Goal: Contribute content: Contribute content

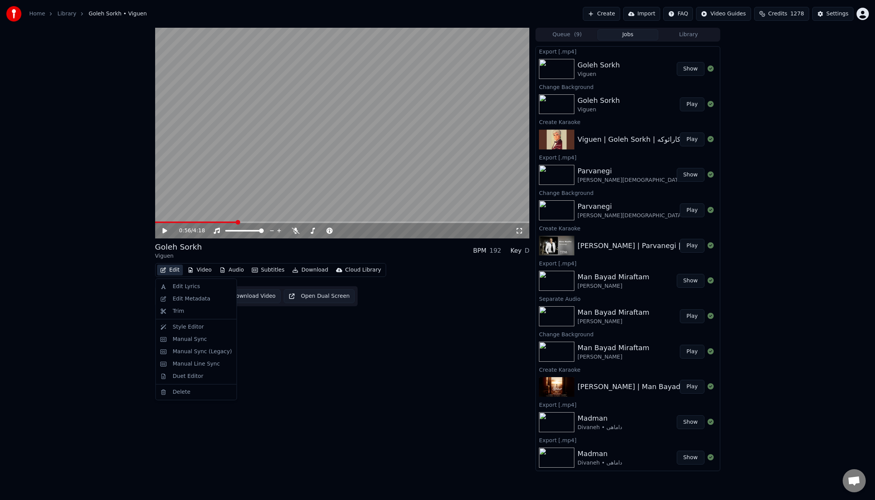
click at [171, 268] on button "Edit" at bounding box center [170, 269] width 26 height 11
click at [198, 296] on div "Edit Metadata" at bounding box center [192, 299] width 38 height 8
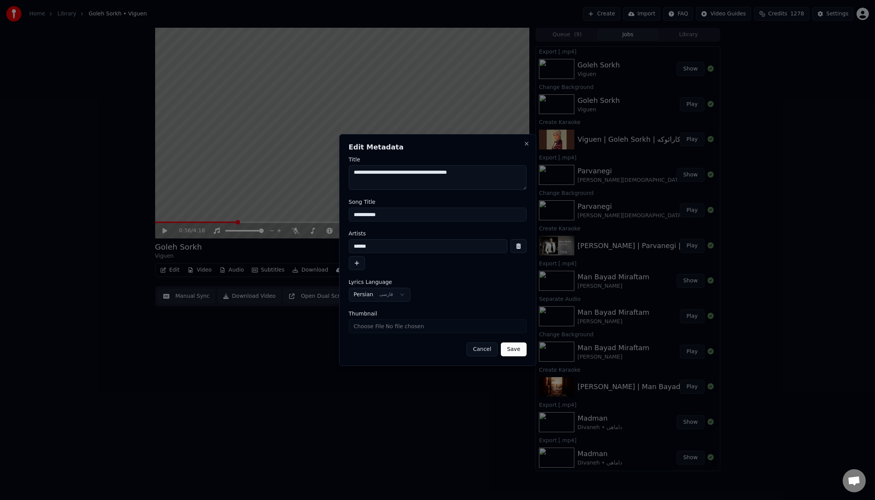
click at [446, 176] on textarea "**********" at bounding box center [438, 177] width 178 height 25
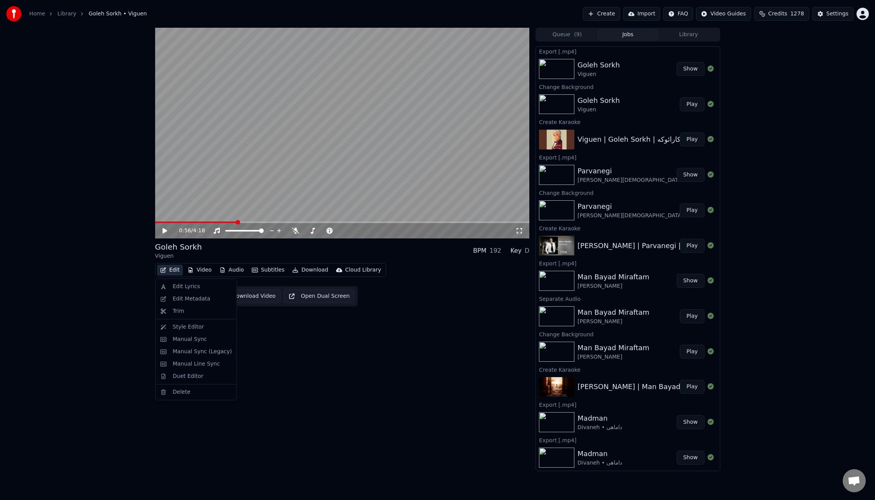
click at [169, 272] on button "Edit" at bounding box center [170, 269] width 26 height 11
click at [192, 291] on div "Edit Lyrics" at bounding box center [196, 286] width 78 height 12
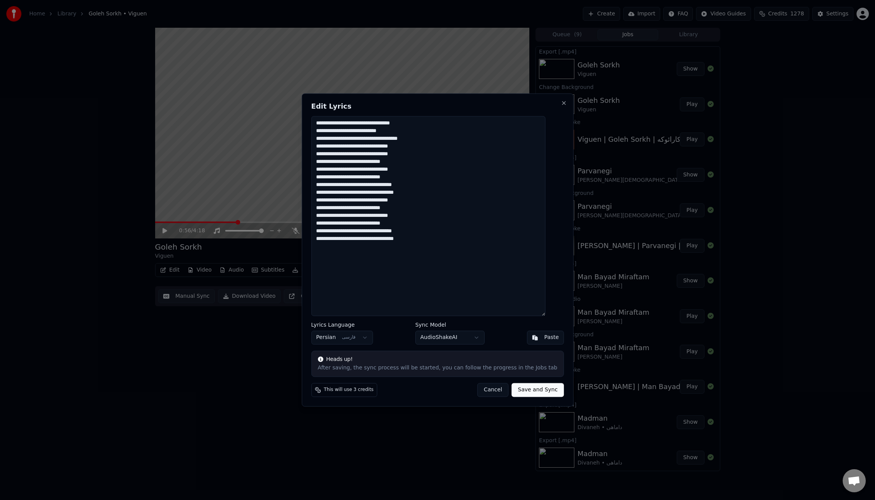
click at [500, 184] on textarea "**********" at bounding box center [428, 216] width 234 height 200
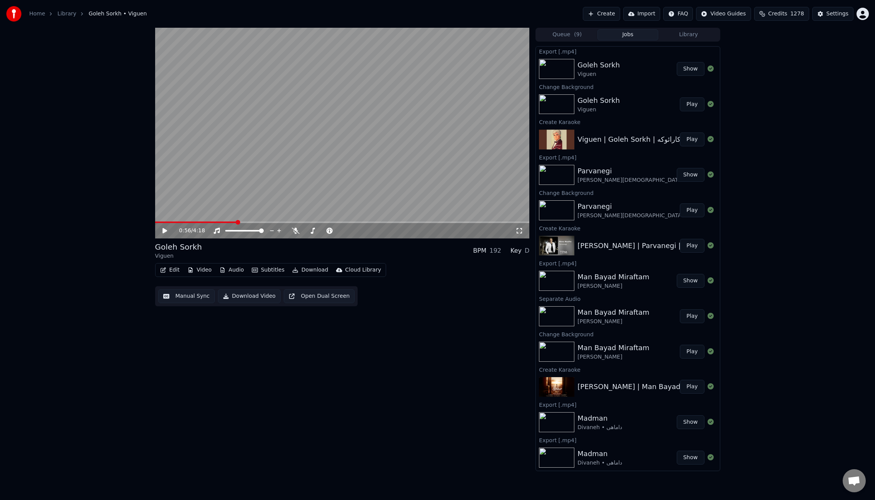
click at [595, 11] on button "Create" at bounding box center [601, 14] width 37 height 14
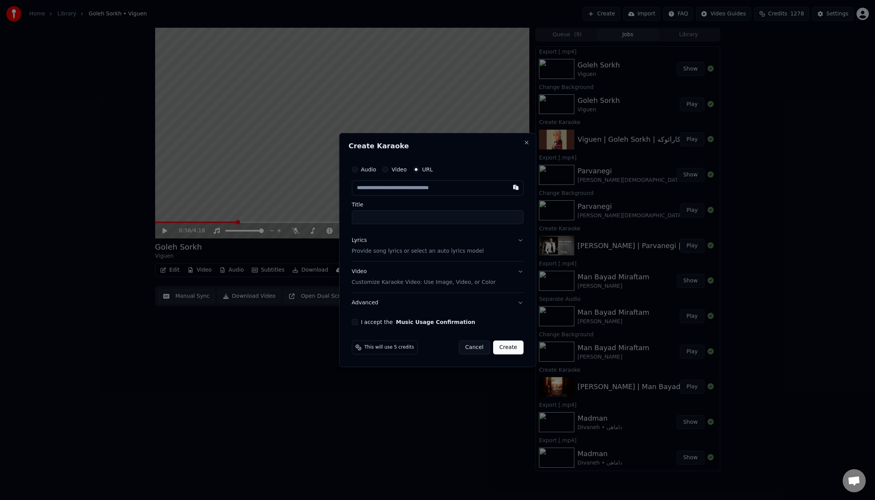
click at [462, 192] on input "text" at bounding box center [438, 187] width 172 height 15
type input "**********"
click at [513, 346] on button "Create" at bounding box center [508, 347] width 30 height 14
type input "**********"
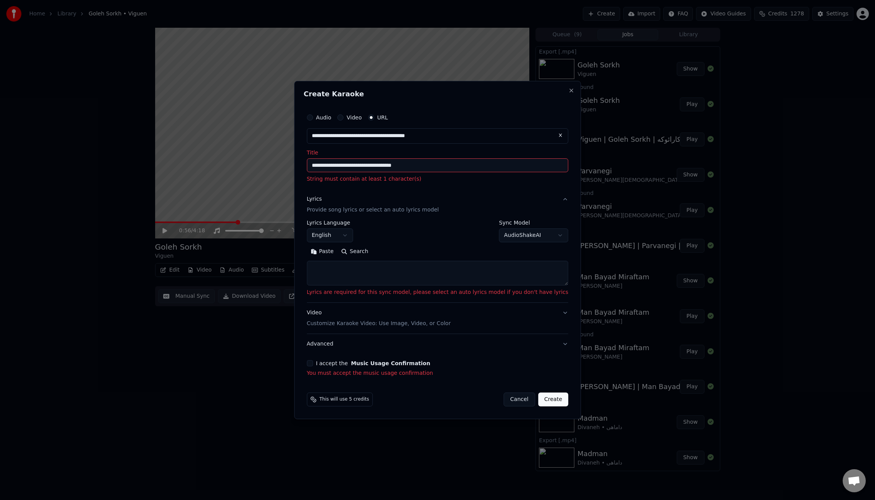
click at [445, 137] on input "**********" at bounding box center [438, 135] width 262 height 15
click at [348, 165] on input "**********" at bounding box center [438, 165] width 262 height 14
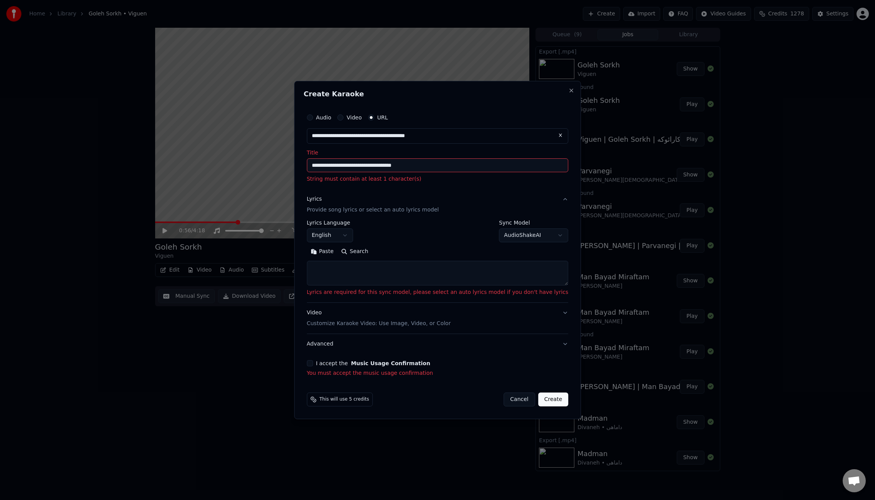
click at [347, 165] on input "**********" at bounding box center [438, 165] width 262 height 14
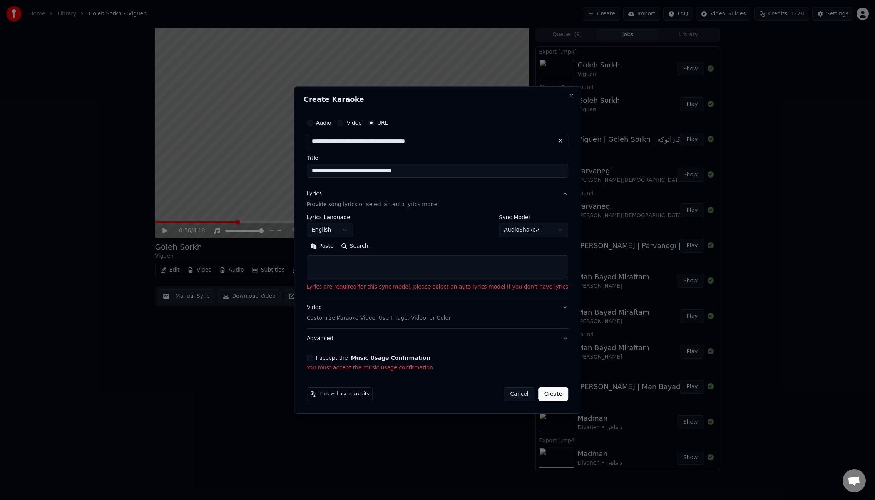
click at [415, 170] on input "**********" at bounding box center [438, 171] width 262 height 14
click at [434, 173] on input "**********" at bounding box center [438, 171] width 262 height 14
paste input "*********"
drag, startPoint x: 446, startPoint y: 170, endPoint x: 407, endPoint y: 171, distance: 38.5
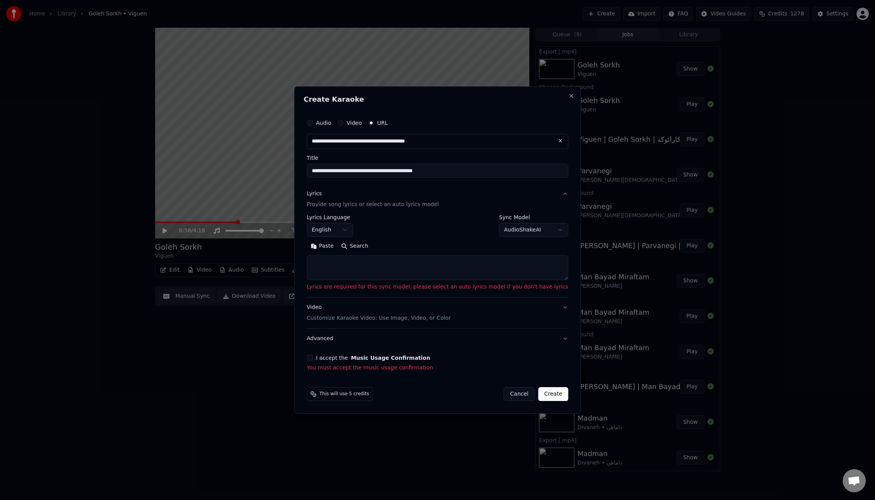
click at [407, 171] on input "**********" at bounding box center [438, 171] width 262 height 14
type input "**********"
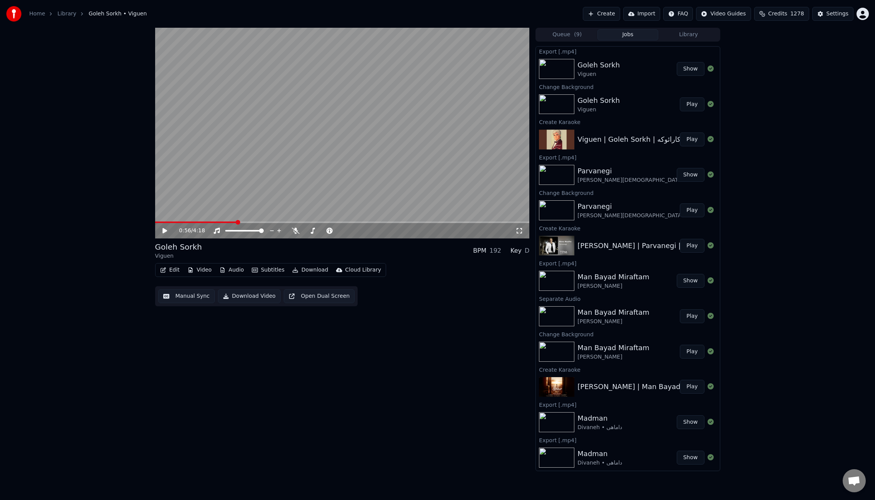
click at [612, 16] on button "Create" at bounding box center [601, 14] width 37 height 14
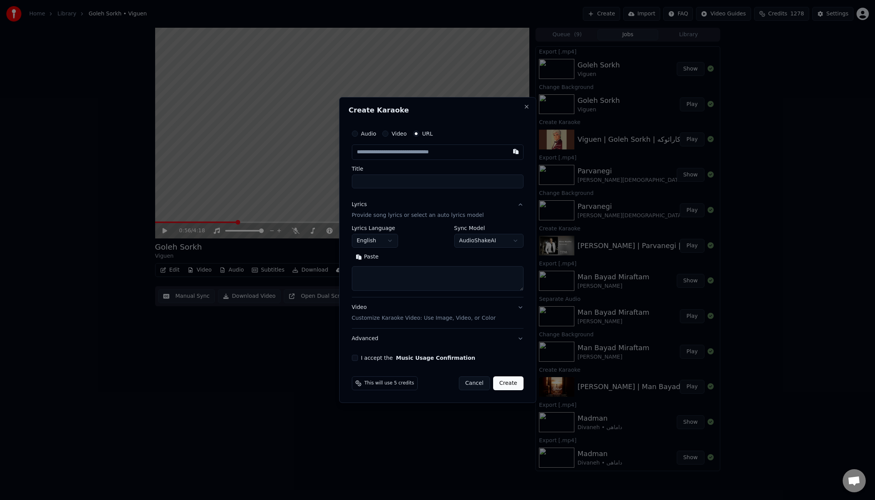
click at [409, 150] on input "text" at bounding box center [438, 151] width 172 height 15
type input "**********"
click at [381, 183] on input "**********" at bounding box center [438, 181] width 172 height 14
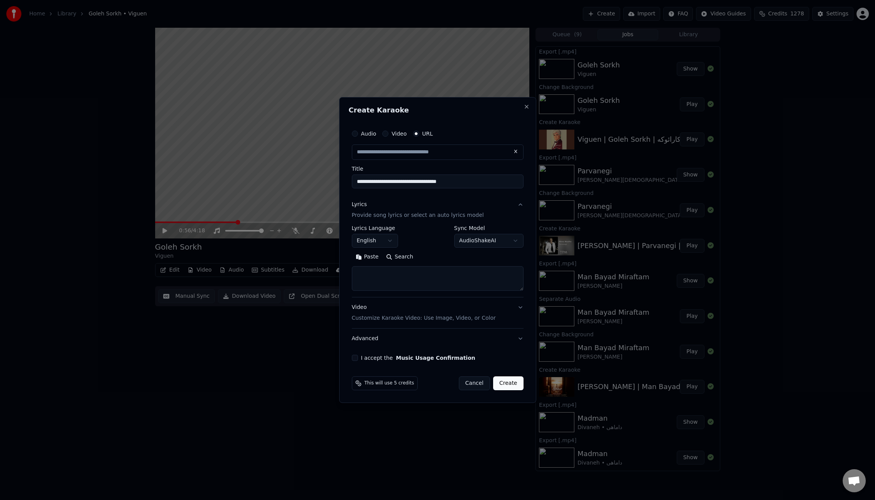
click at [381, 183] on input "**********" at bounding box center [438, 181] width 172 height 14
type input "**********"
click at [448, 182] on input "**********" at bounding box center [438, 181] width 172 height 14
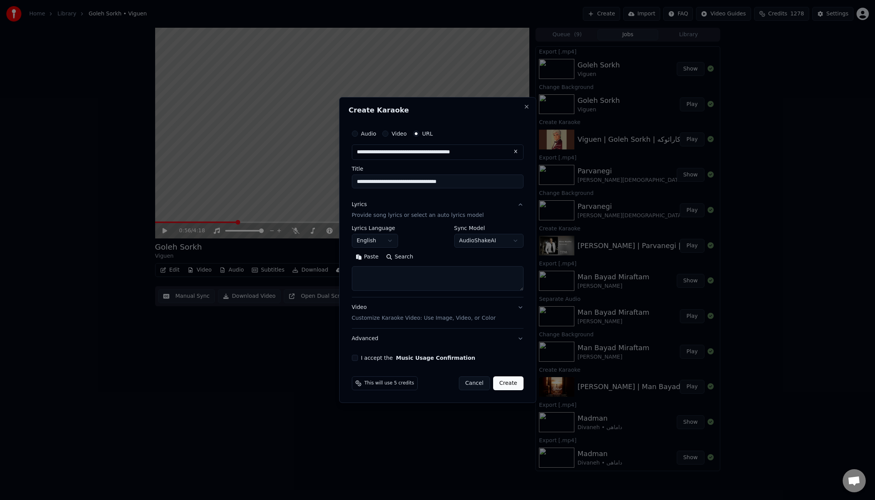
drag, startPoint x: 448, startPoint y: 182, endPoint x: 452, endPoint y: 197, distance: 15.8
click at [449, 184] on input "**********" at bounding box center [438, 181] width 172 height 14
click at [448, 181] on input "**********" at bounding box center [438, 181] width 172 height 14
drag, startPoint x: 448, startPoint y: 181, endPoint x: 452, endPoint y: 194, distance: 13.6
click at [448, 181] on input "**********" at bounding box center [438, 181] width 172 height 14
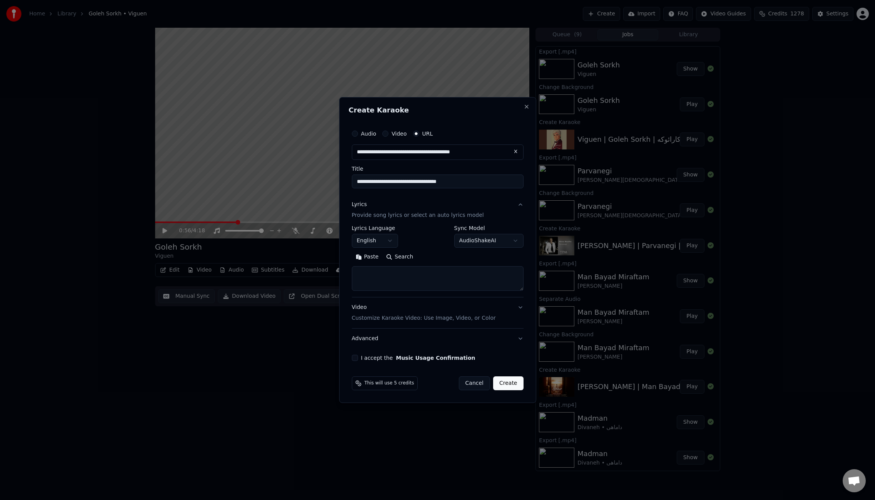
click at [448, 182] on input "**********" at bounding box center [438, 181] width 172 height 14
click at [449, 182] on input "**********" at bounding box center [438, 181] width 172 height 14
click at [484, 184] on input "**********" at bounding box center [438, 181] width 172 height 14
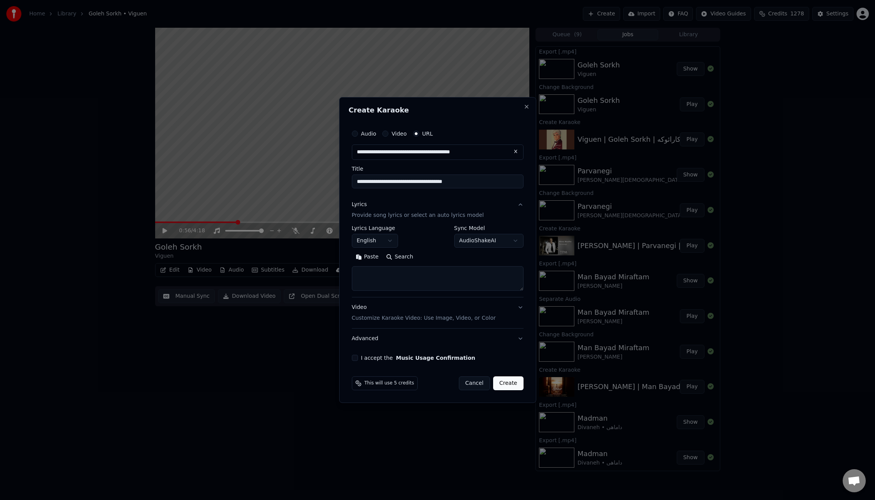
paste input "*********"
drag, startPoint x: 485, startPoint y: 182, endPoint x: 441, endPoint y: 181, distance: 43.9
click at [441, 181] on input "**********" at bounding box center [438, 181] width 172 height 14
type input "**********"
click at [410, 276] on textarea at bounding box center [438, 278] width 172 height 25
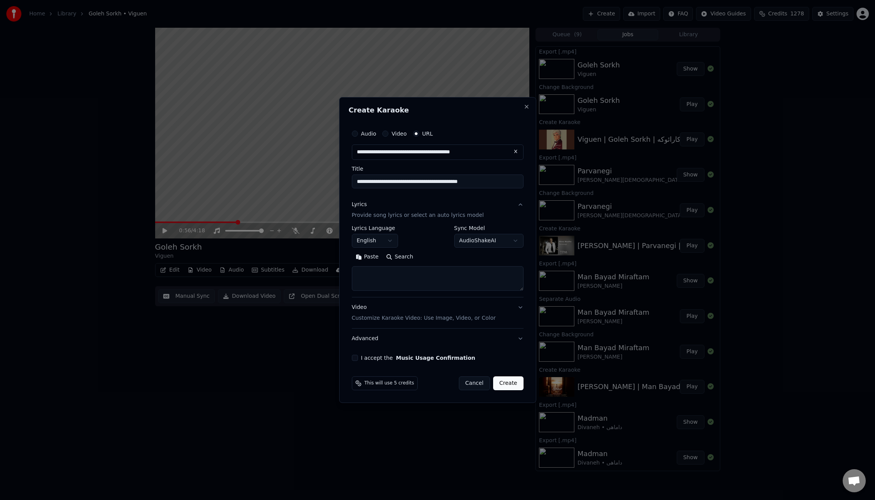
paste textarea "**********"
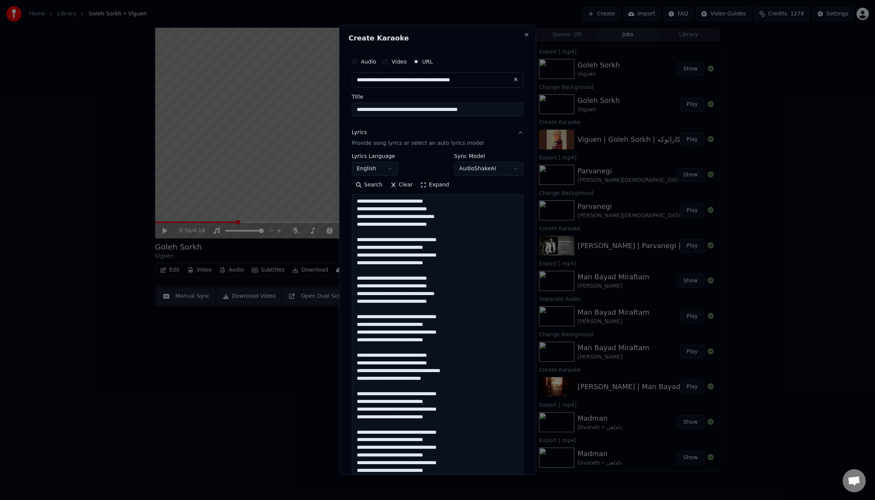
scroll to position [271, 0]
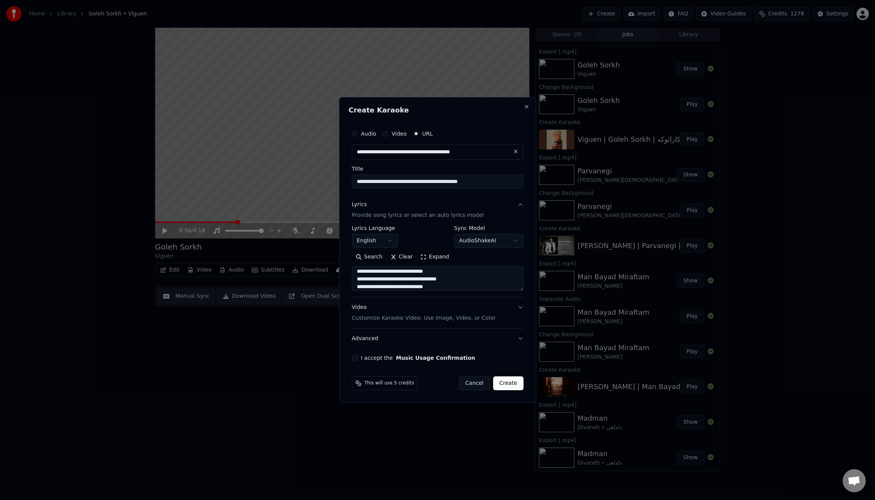
type textarea "**********"
click at [388, 240] on body "Home Library [GEOGRAPHIC_DATA] • Viguen Create Import FAQ Video Guides Credits …" at bounding box center [437, 250] width 875 height 500
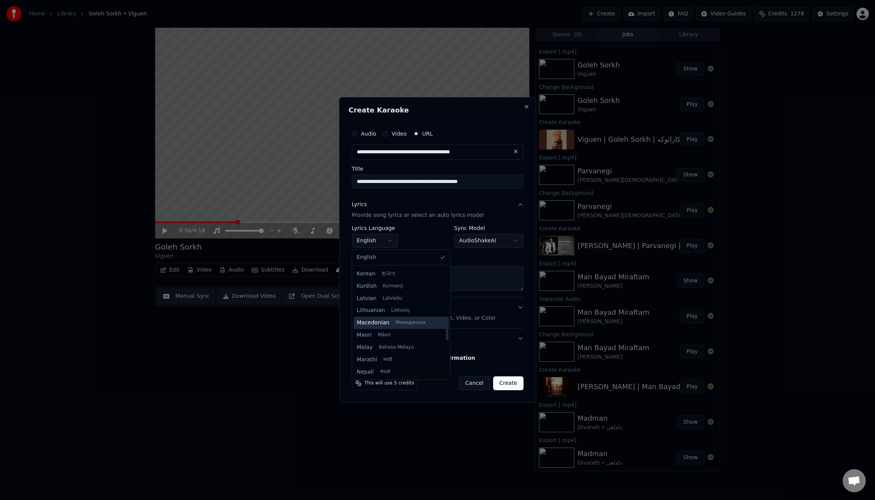
scroll to position [452, 0]
select select "**"
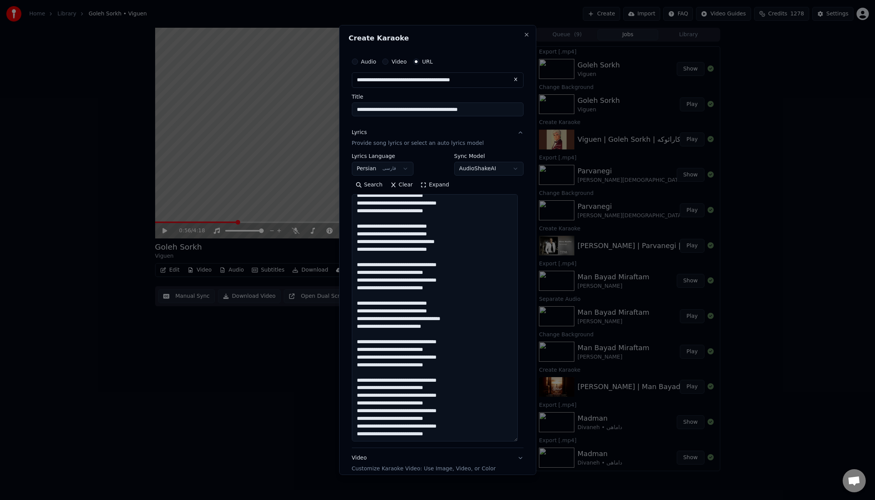
scroll to position [51, 0]
drag, startPoint x: 519, startPoint y: 288, endPoint x: 543, endPoint y: 419, distance: 133.5
click at [543, 437] on body "Home Library [GEOGRAPHIC_DATA] • Viguen Create Import FAQ Video Guides Credits …" at bounding box center [437, 250] width 875 height 500
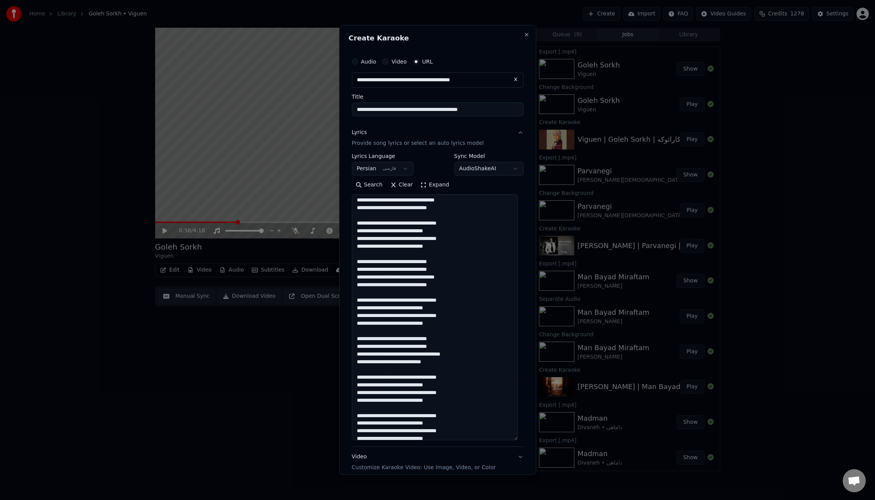
scroll to position [0, 0]
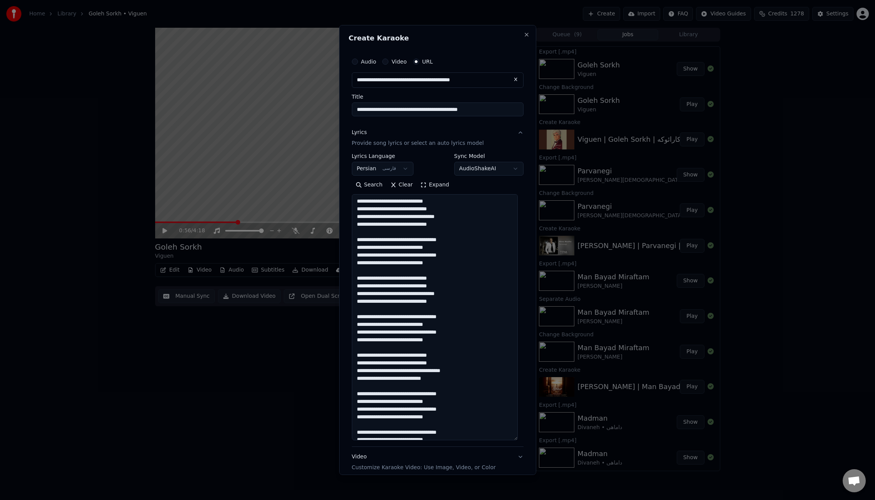
click at [393, 201] on textarea at bounding box center [435, 317] width 166 height 246
click at [397, 210] on textarea at bounding box center [435, 317] width 166 height 246
click at [399, 218] on textarea at bounding box center [435, 317] width 166 height 246
click at [389, 225] on textarea at bounding box center [435, 317] width 166 height 246
click at [406, 241] on textarea at bounding box center [435, 317] width 166 height 246
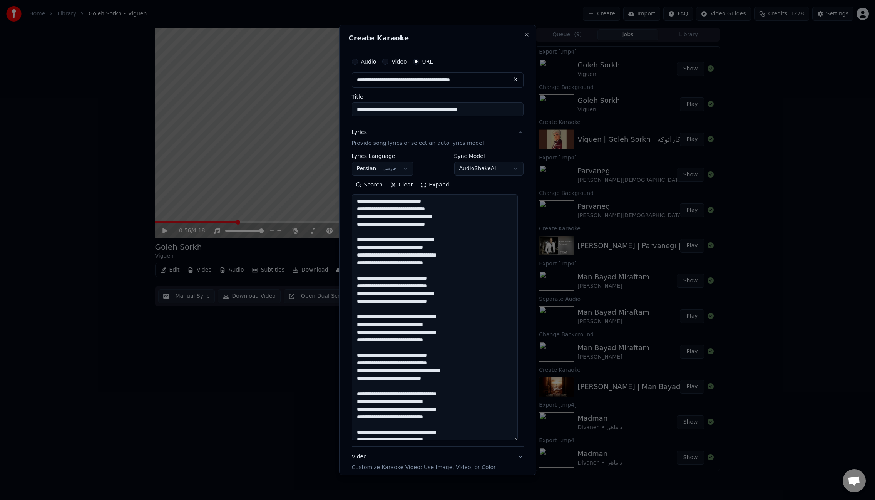
click at [403, 248] on textarea at bounding box center [435, 317] width 166 height 246
drag, startPoint x: 401, startPoint y: 247, endPoint x: 408, endPoint y: 260, distance: 14.3
click at [401, 247] on textarea at bounding box center [435, 317] width 166 height 246
click at [405, 256] on textarea at bounding box center [435, 317] width 166 height 246
click at [401, 264] on textarea at bounding box center [435, 317] width 166 height 246
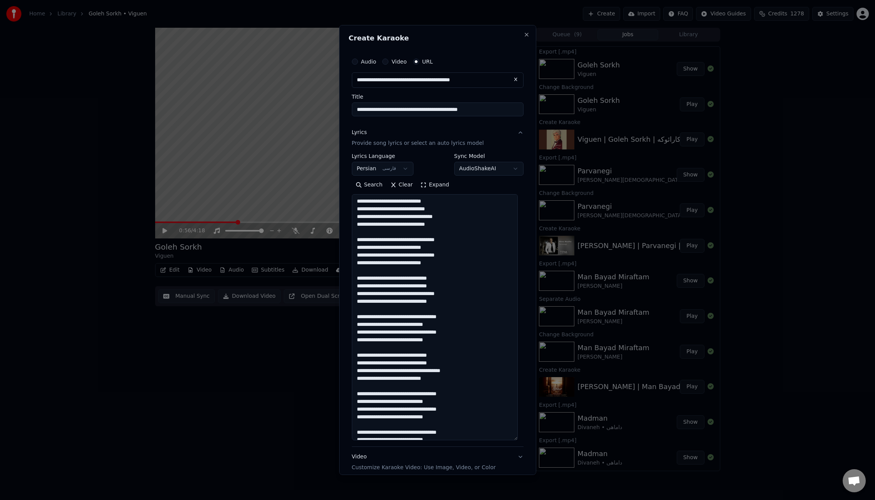
click at [408, 241] on textarea at bounding box center [435, 317] width 166 height 246
paste textarea
click at [410, 255] on textarea at bounding box center [435, 317] width 166 height 246
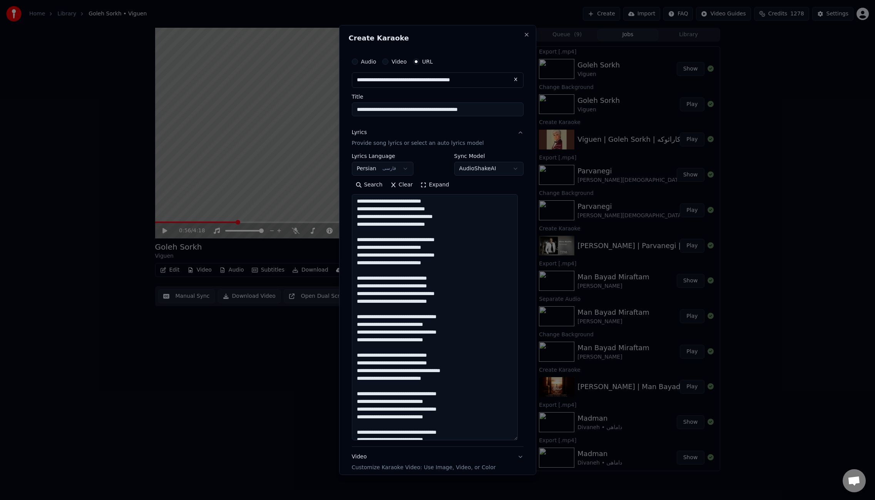
paste textarea
drag, startPoint x: 456, startPoint y: 240, endPoint x: 350, endPoint y: 262, distance: 108.8
click at [350, 262] on div "**********" at bounding box center [438, 282] width 178 height 462
drag, startPoint x: 389, startPoint y: 240, endPoint x: 351, endPoint y: 272, distance: 49.1
click at [352, 272] on textarea at bounding box center [435, 317] width 166 height 246
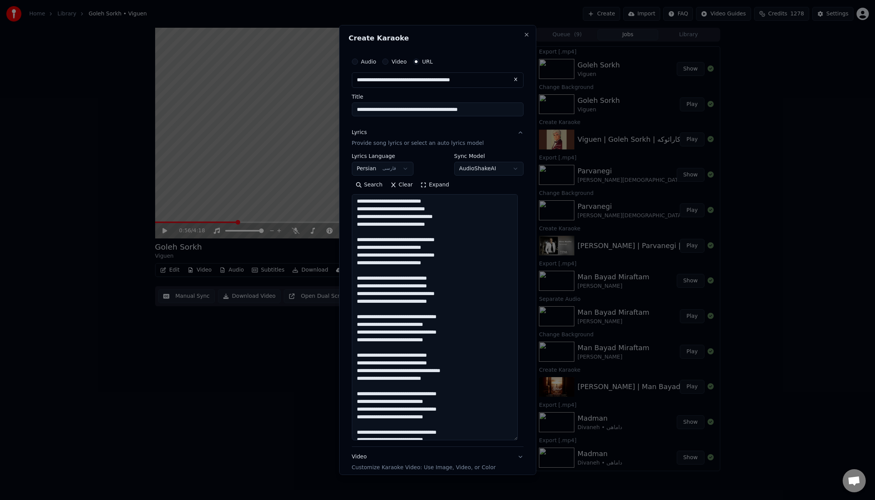
click at [401, 277] on textarea at bounding box center [435, 317] width 166 height 246
click at [402, 287] on textarea at bounding box center [435, 317] width 166 height 246
click at [398, 295] on textarea at bounding box center [435, 317] width 166 height 246
drag, startPoint x: 389, startPoint y: 303, endPoint x: 395, endPoint y: 313, distance: 11.1
click at [389, 303] on textarea at bounding box center [435, 317] width 166 height 246
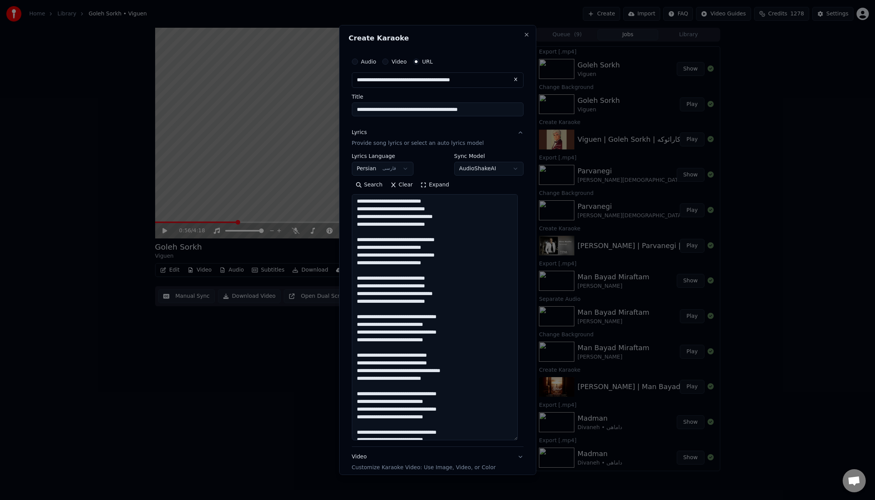
drag, startPoint x: 413, startPoint y: 311, endPoint x: 408, endPoint y: 344, distance: 33.4
click at [408, 344] on textarea at bounding box center [435, 317] width 166 height 246
paste textarea "**********"
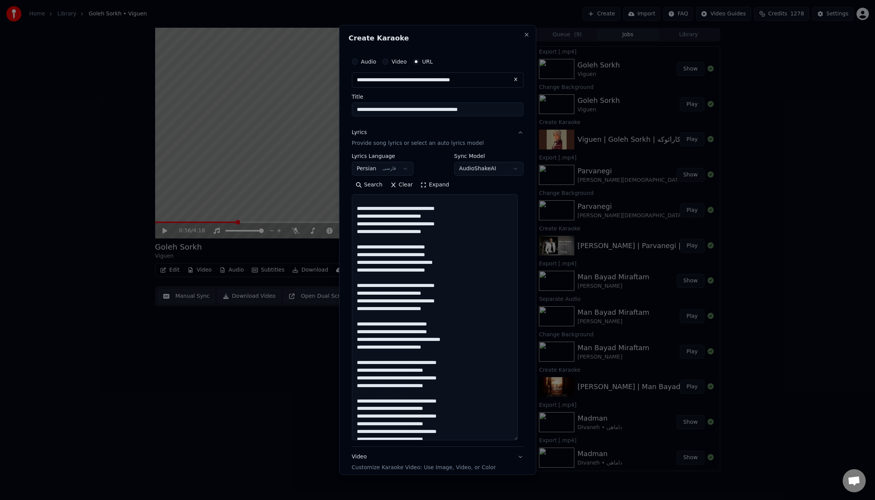
scroll to position [53, 0]
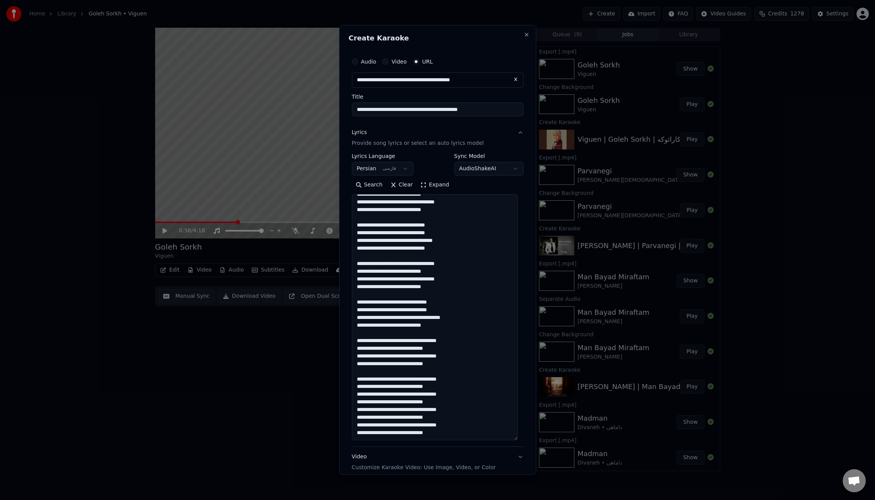
click at [401, 303] on textarea at bounding box center [435, 317] width 166 height 246
click at [403, 311] on textarea at bounding box center [435, 317] width 166 height 246
click at [408, 318] on textarea at bounding box center [435, 317] width 166 height 246
click at [391, 326] on textarea at bounding box center [435, 317] width 166 height 246
drag, startPoint x: 354, startPoint y: 339, endPoint x: 360, endPoint y: 371, distance: 32.1
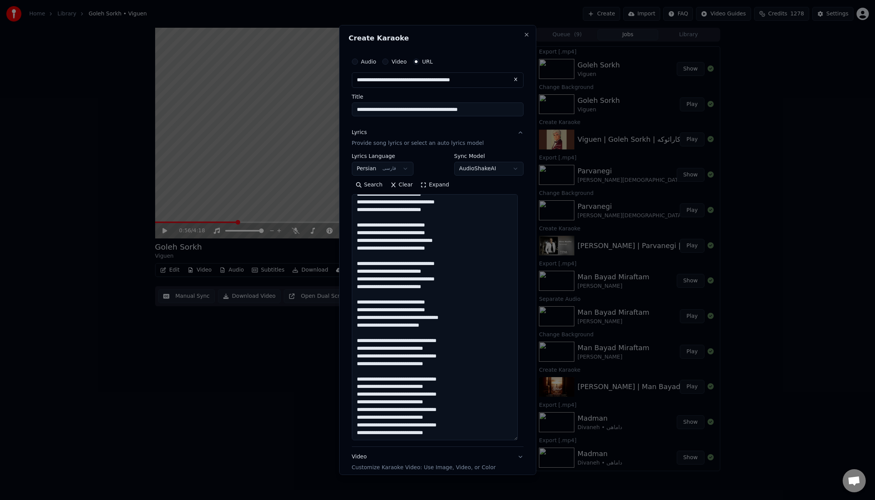
click at [360, 371] on textarea at bounding box center [435, 317] width 166 height 246
paste textarea "**********"
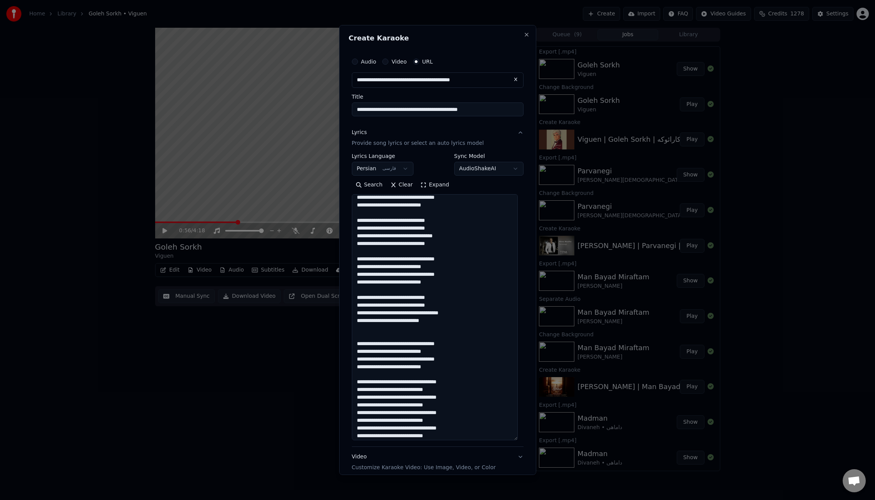
scroll to position [61, 0]
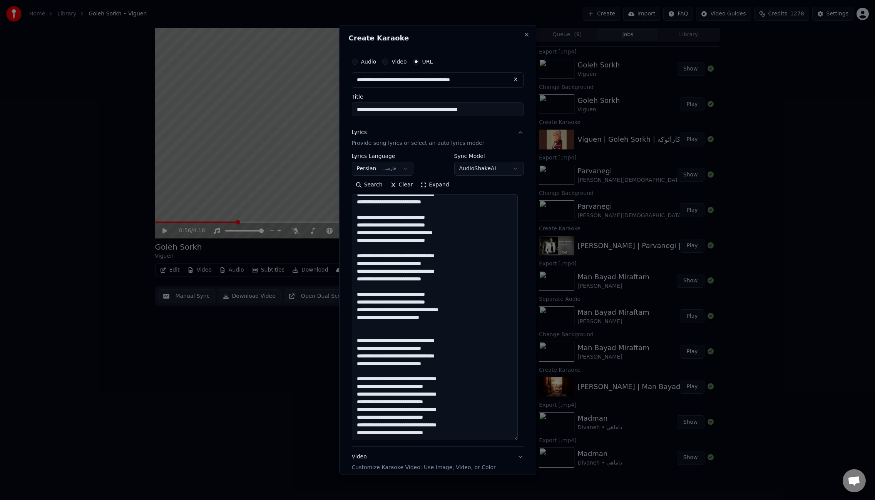
drag, startPoint x: 358, startPoint y: 386, endPoint x: 368, endPoint y: 460, distance: 74.7
click at [368, 460] on div "**********" at bounding box center [438, 309] width 172 height 375
paste textarea "**********"
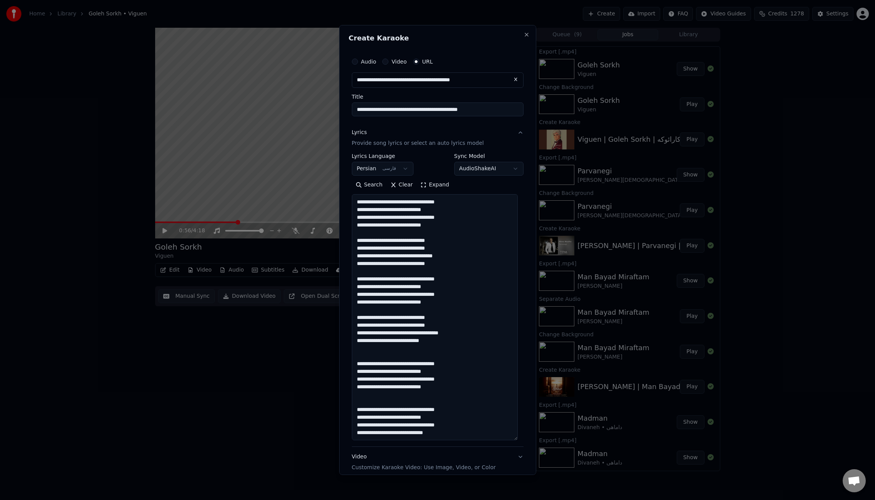
scroll to position [42, 0]
paste textarea "**********"
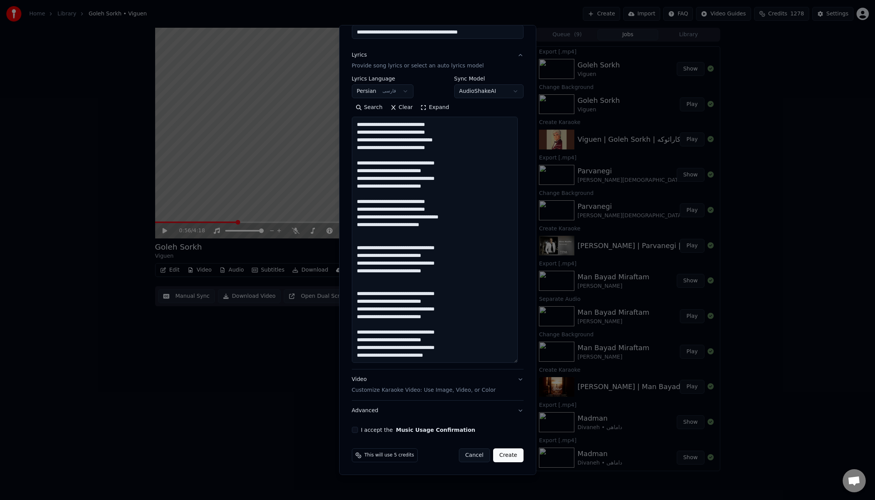
scroll to position [84, 0]
type textarea "**********"
click at [354, 428] on button "I accept the Music Usage Confirmation" at bounding box center [355, 429] width 6 height 6
click at [505, 454] on button "Create" at bounding box center [508, 455] width 30 height 14
select select
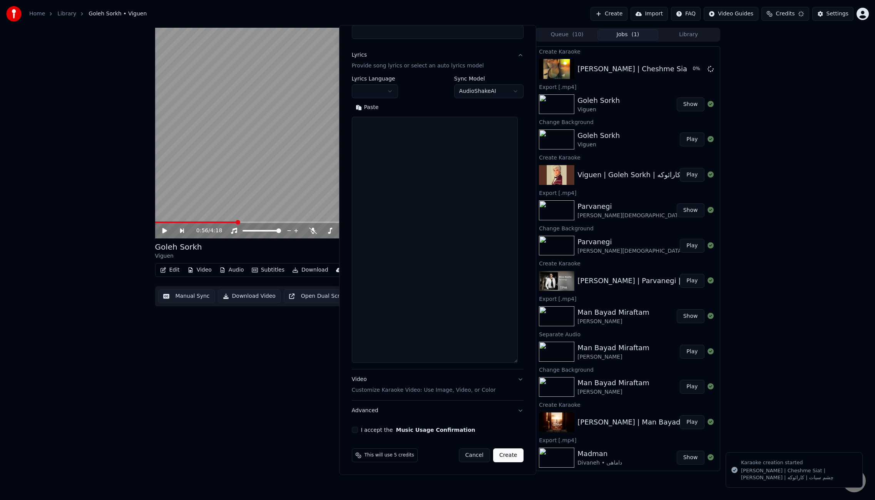
scroll to position [0, 0]
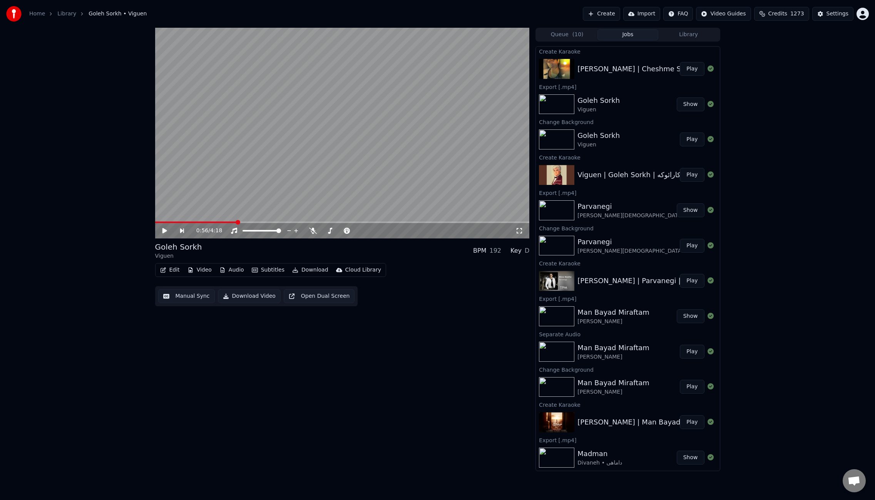
click at [687, 69] on button "Play" at bounding box center [692, 69] width 24 height 14
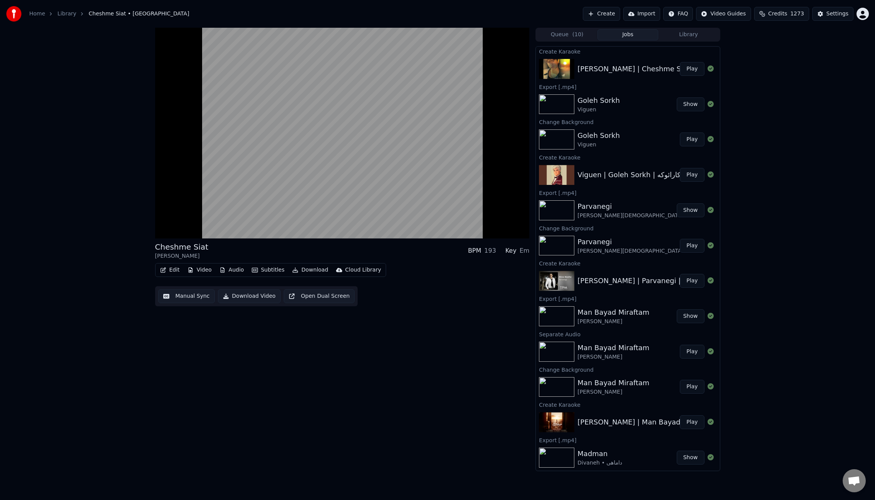
click at [203, 271] on button "Video" at bounding box center [199, 269] width 30 height 11
click at [227, 356] on div "Change Background" at bounding box center [223, 351] width 78 height 12
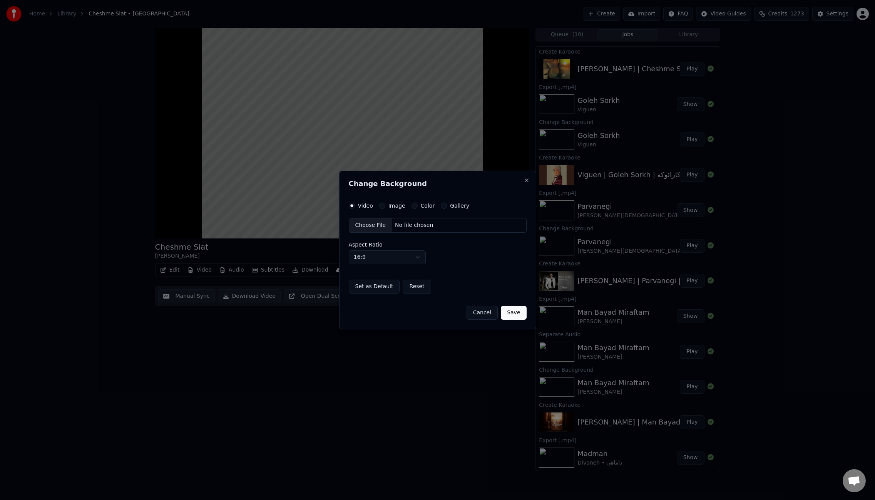
click at [379, 206] on button "Image" at bounding box center [382, 205] width 6 height 6
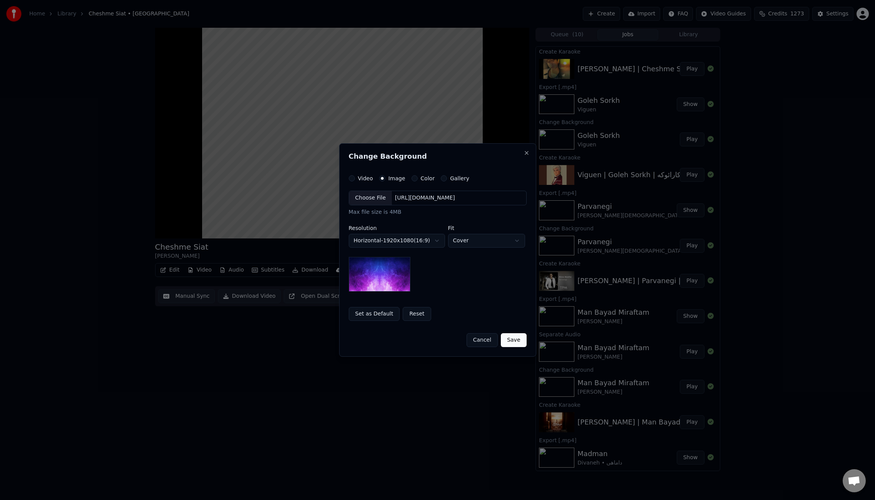
click at [366, 197] on div "Choose File" at bounding box center [370, 198] width 43 height 14
click at [514, 339] on button "Save" at bounding box center [513, 340] width 25 height 14
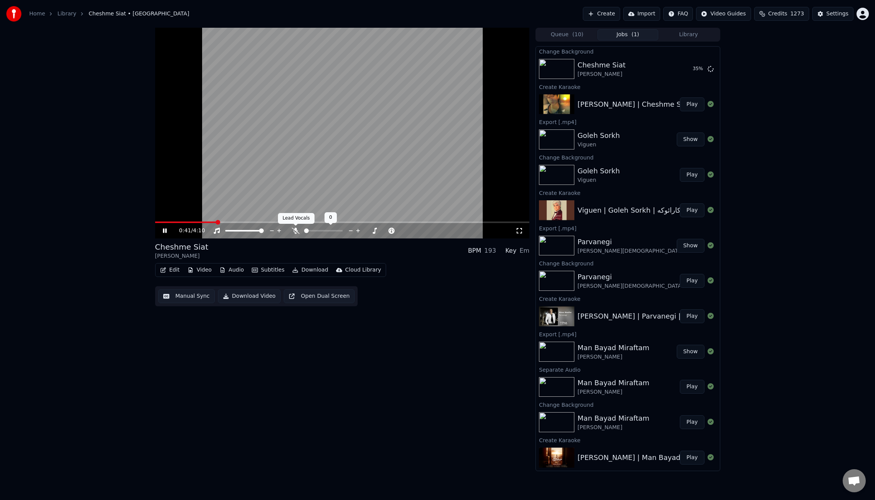
click at [297, 232] on icon at bounding box center [296, 230] width 8 height 6
click at [293, 231] on icon at bounding box center [296, 230] width 8 height 6
click at [295, 229] on icon at bounding box center [296, 230] width 8 height 6
click at [687, 67] on button "Play" at bounding box center [692, 69] width 24 height 14
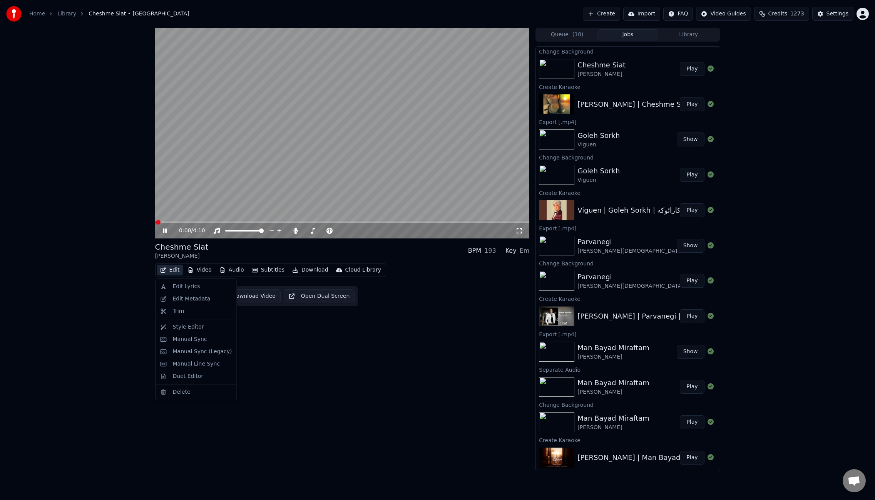
click at [169, 272] on button "Edit" at bounding box center [170, 269] width 26 height 11
click at [202, 348] on div "Manual Sync (Legacy)" at bounding box center [202, 352] width 59 height 8
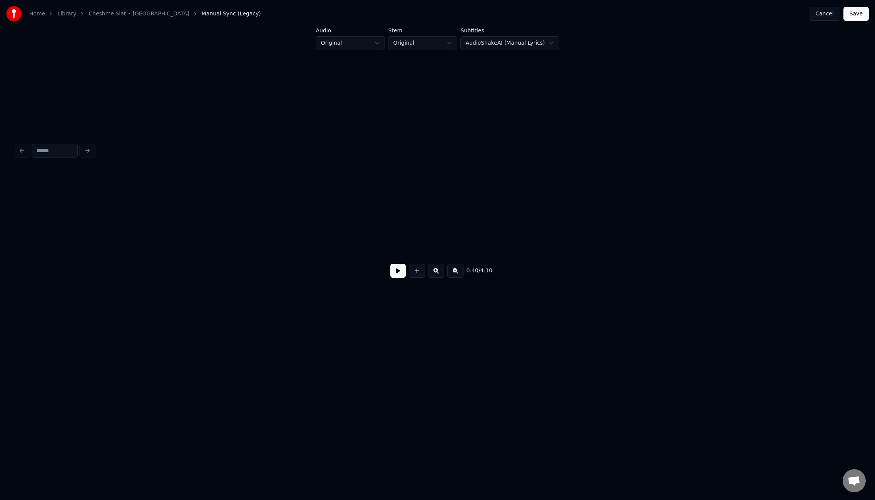
scroll to position [0, 2329]
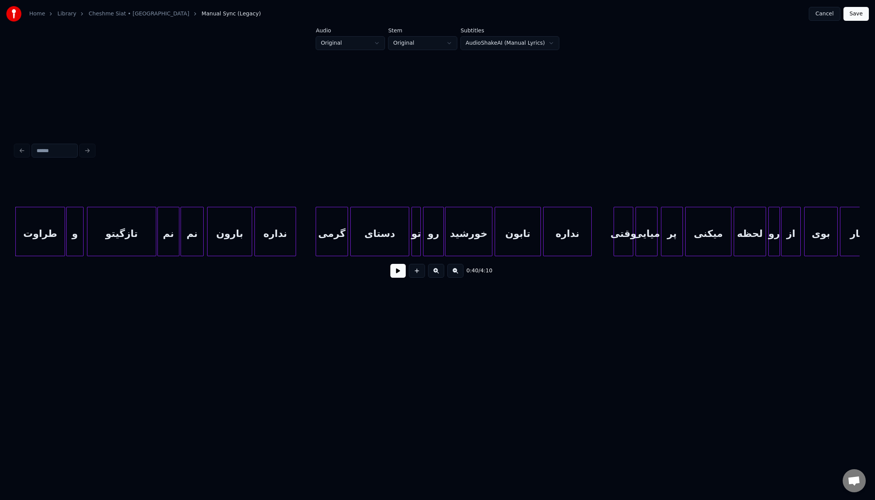
click at [781, 247] on div at bounding box center [782, 231] width 2 height 48
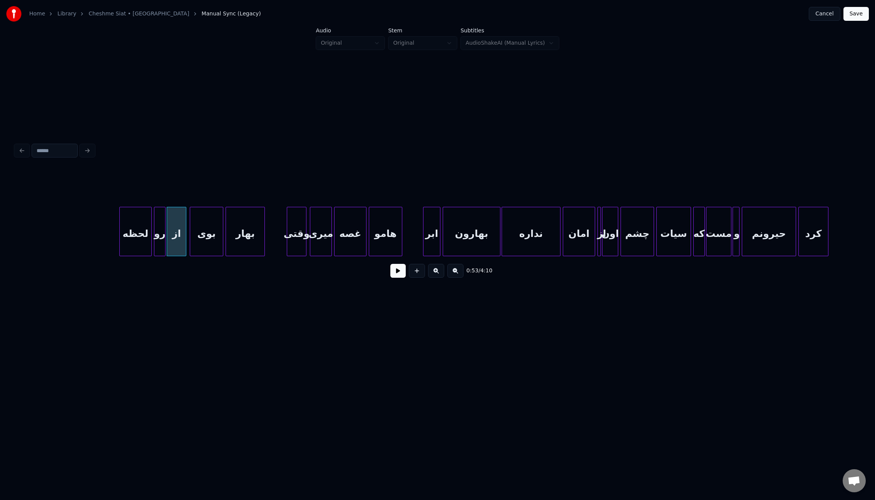
scroll to position [0, 3085]
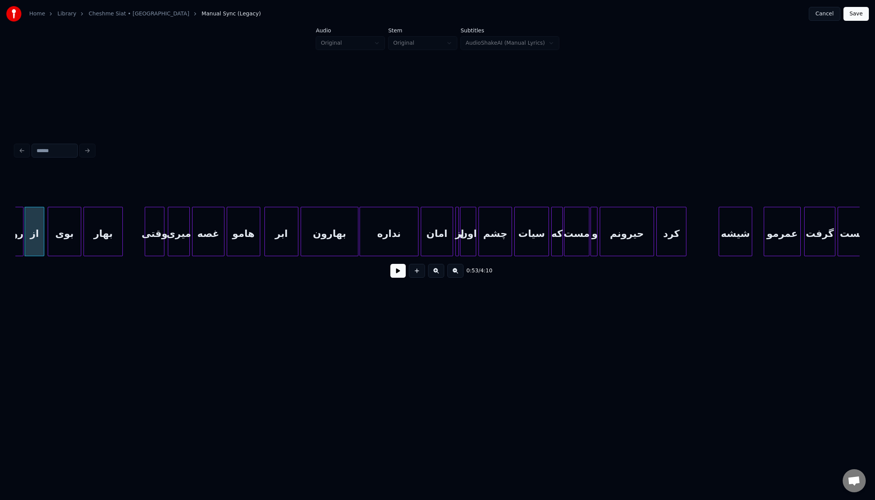
click at [266, 237] on div at bounding box center [266, 231] width 2 height 48
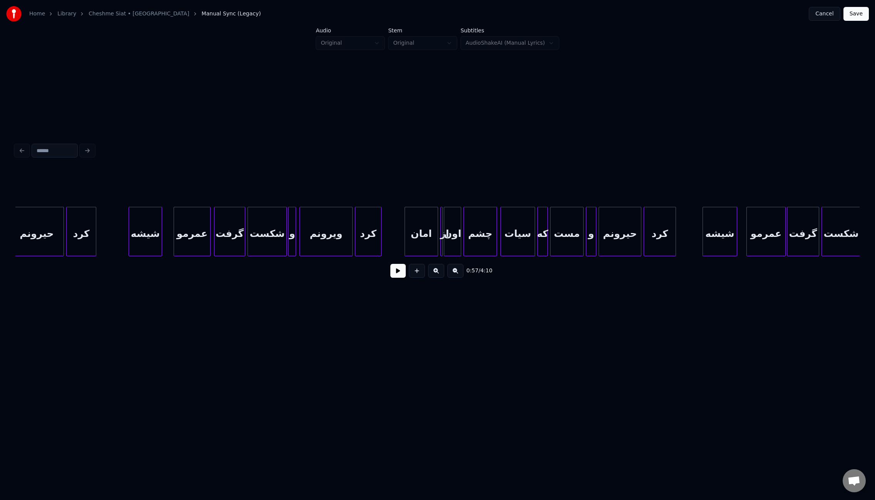
scroll to position [0, 3662]
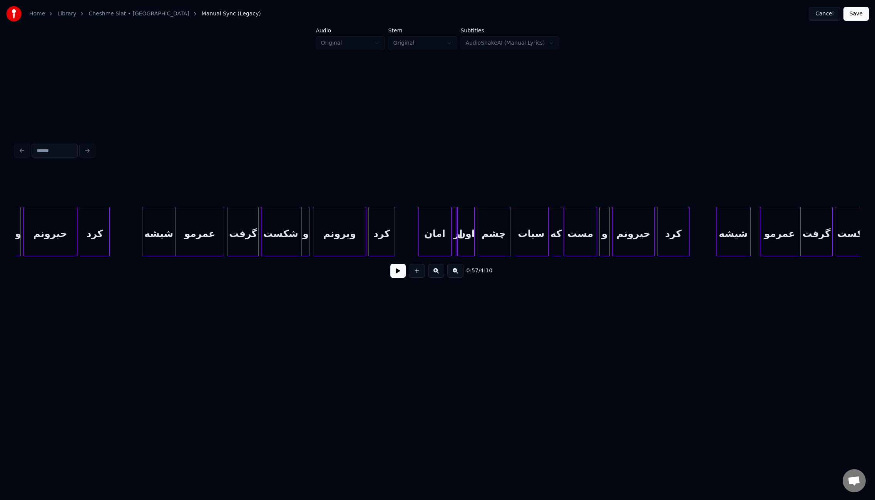
click at [176, 234] on div at bounding box center [177, 231] width 2 height 48
click at [398, 277] on button at bounding box center [397, 271] width 15 height 14
click at [406, 237] on div at bounding box center [406, 231] width 2 height 48
click at [751, 233] on div at bounding box center [752, 231] width 2 height 48
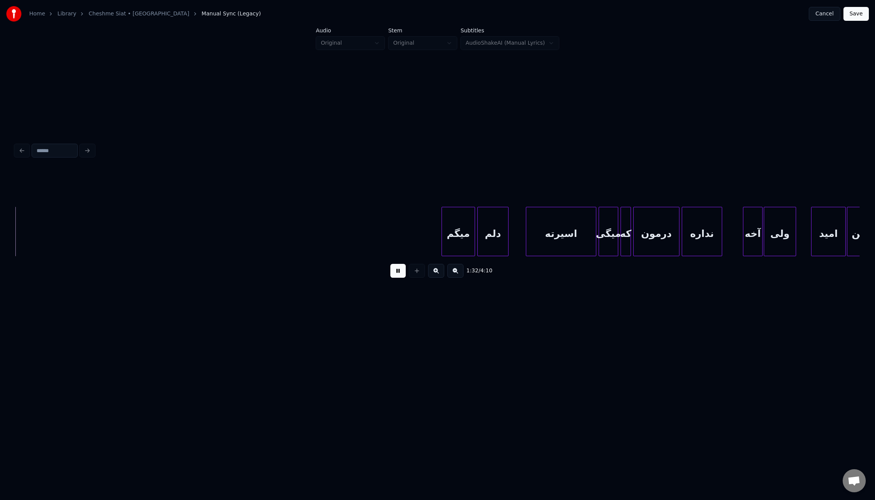
scroll to position [0, 5351]
click at [511, 240] on div at bounding box center [512, 231] width 2 height 48
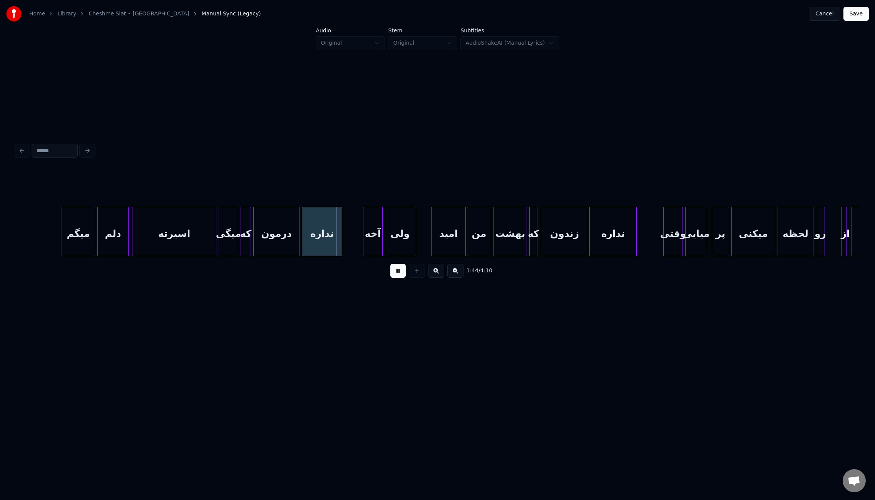
scroll to position [0, 5745]
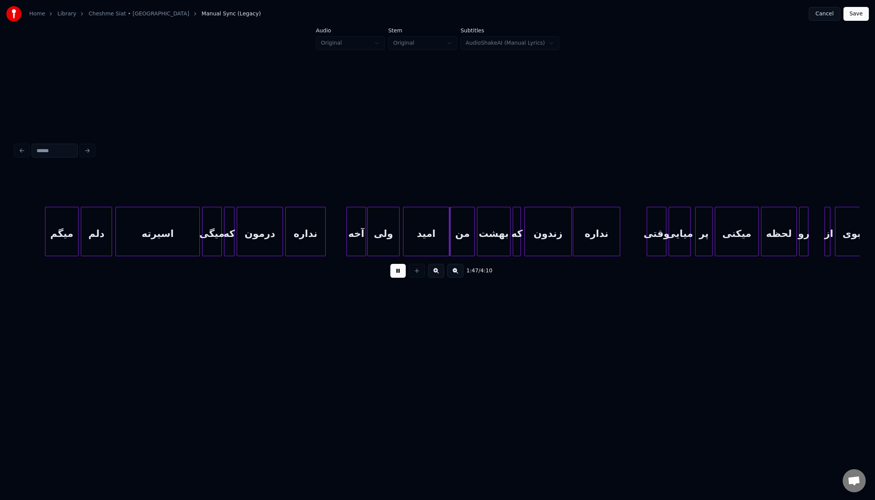
click at [404, 234] on div at bounding box center [404, 231] width 2 height 48
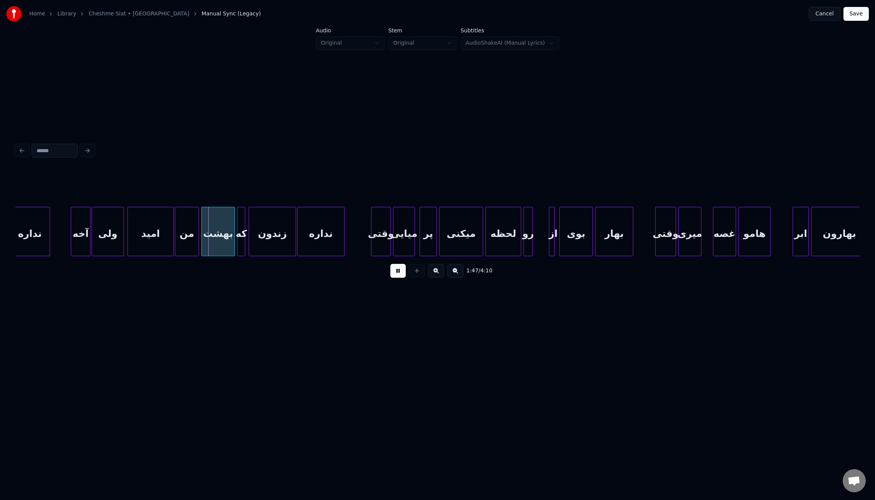
scroll to position [0, 6073]
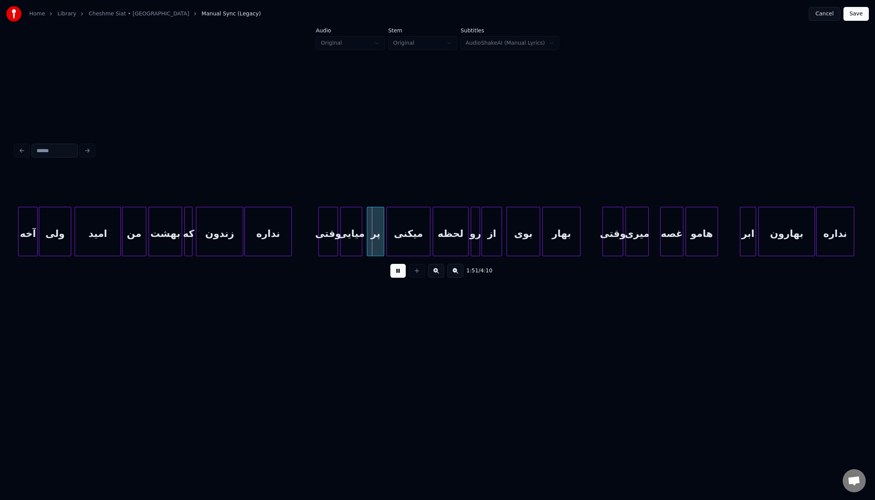
click at [483, 239] on div at bounding box center [483, 231] width 2 height 48
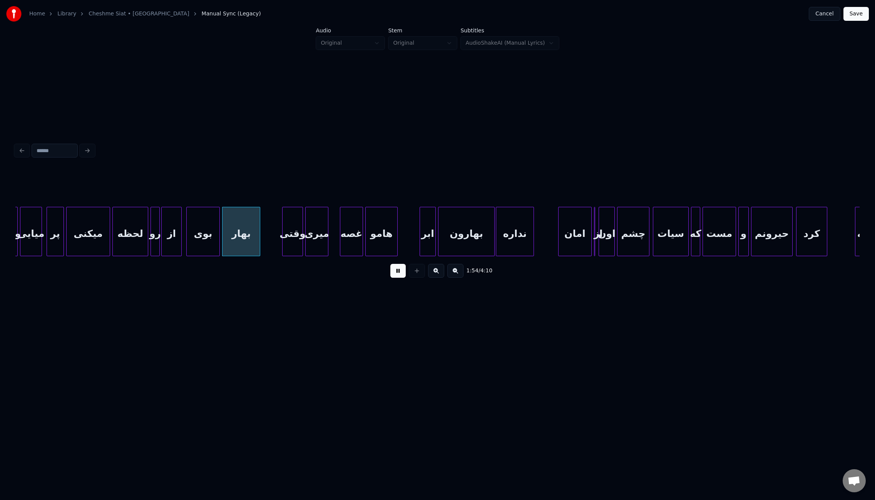
scroll to position [0, 6390]
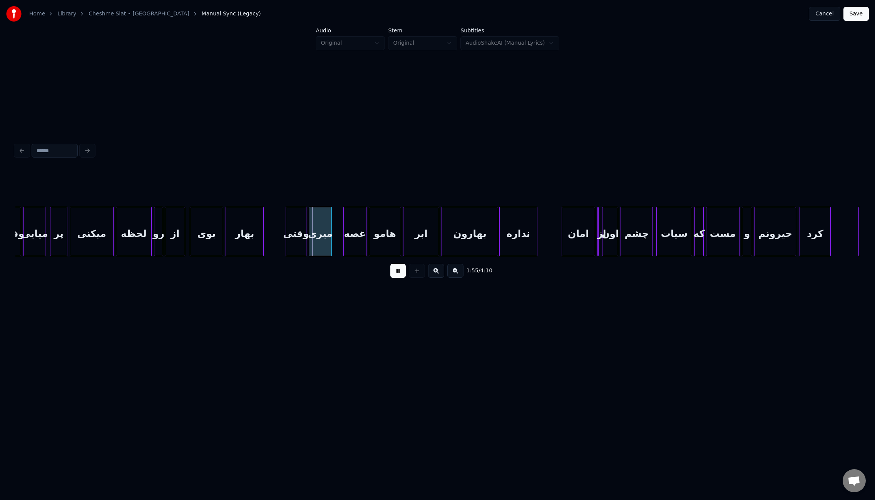
click at [404, 231] on div at bounding box center [404, 231] width 2 height 48
click at [549, 229] on div at bounding box center [549, 231] width 2 height 48
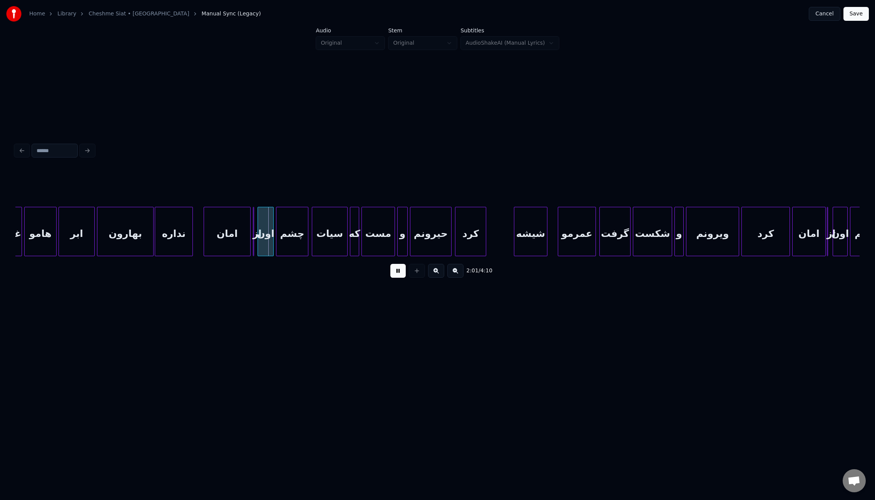
scroll to position [0, 6744]
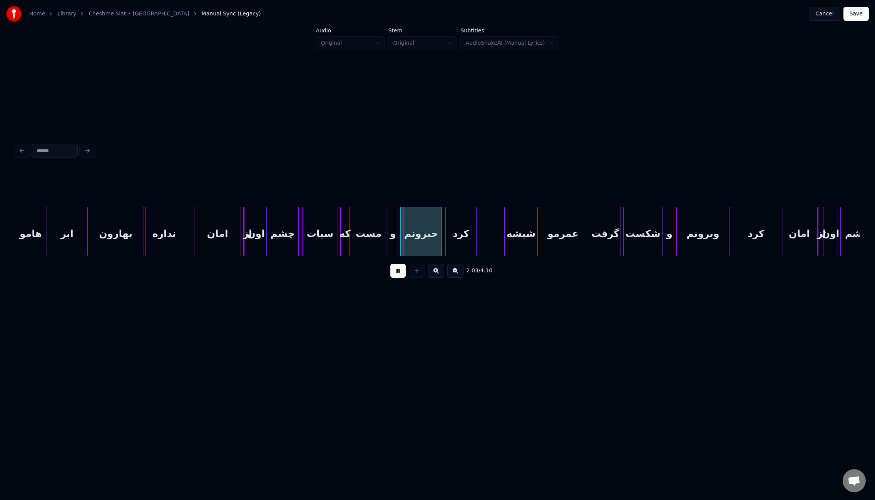
click at [540, 232] on div at bounding box center [541, 231] width 2 height 48
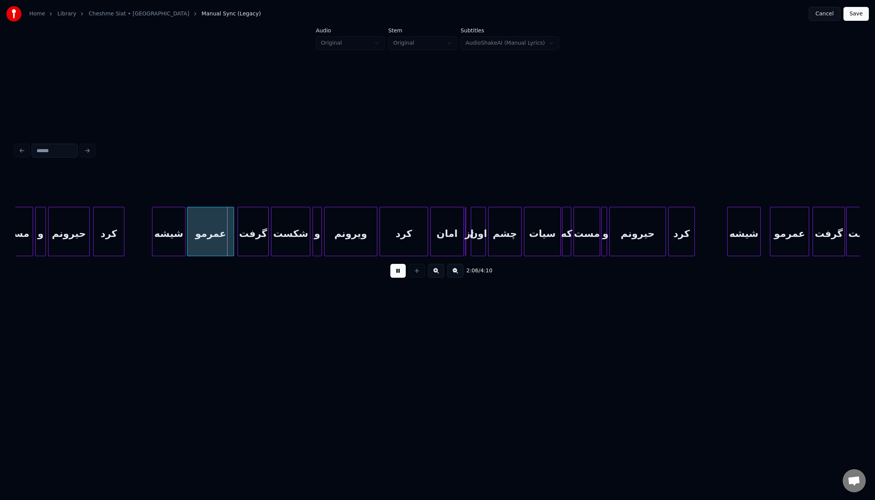
scroll to position [0, 7182]
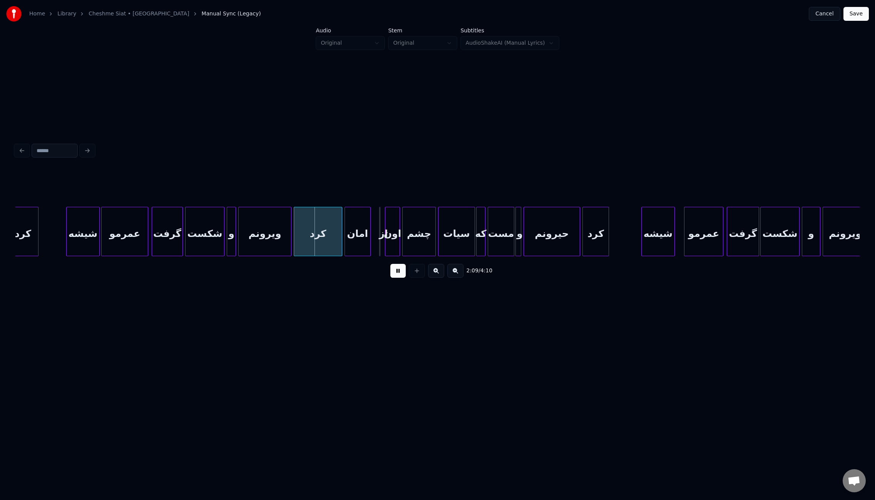
click at [369, 233] on div at bounding box center [369, 231] width 2 height 48
click at [359, 231] on div at bounding box center [358, 231] width 2 height 48
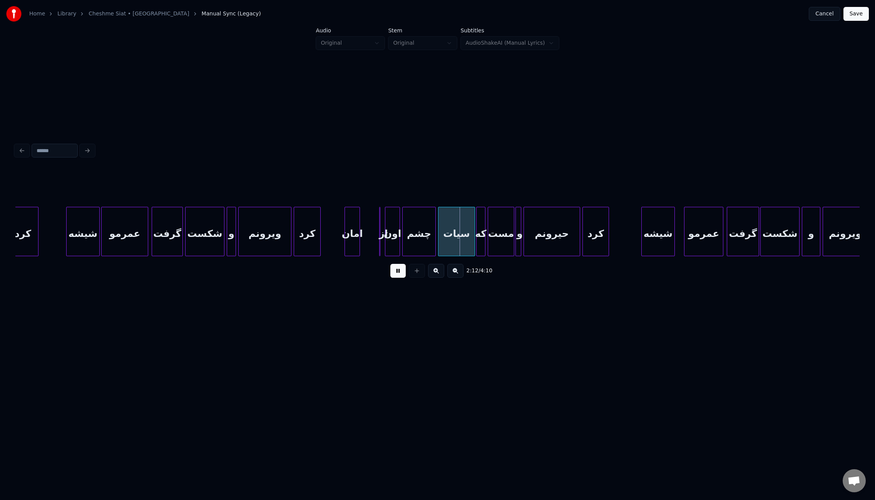
click at [318, 232] on div at bounding box center [319, 231] width 2 height 48
click at [330, 232] on div at bounding box center [331, 231] width 2 height 48
click at [363, 240] on div at bounding box center [362, 231] width 2 height 48
click at [678, 236] on div at bounding box center [678, 231] width 2 height 48
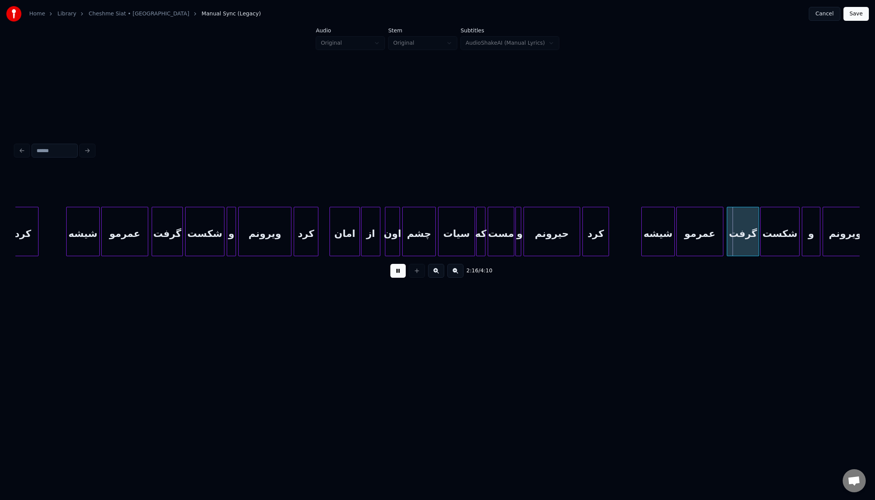
drag, startPoint x: 460, startPoint y: 259, endPoint x: 481, endPoint y: 258, distance: 20.4
click at [482, 259] on div "2:16 / 4:10" at bounding box center [437, 226] width 844 height 117
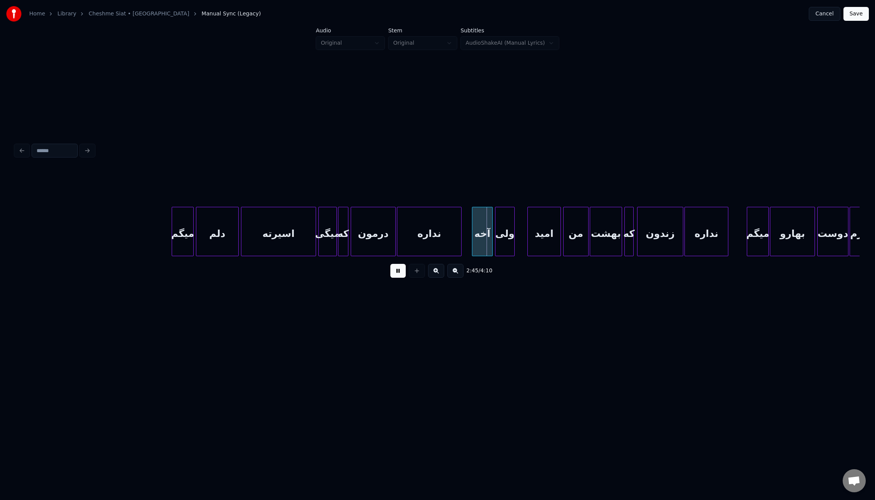
scroll to position [0, 9101]
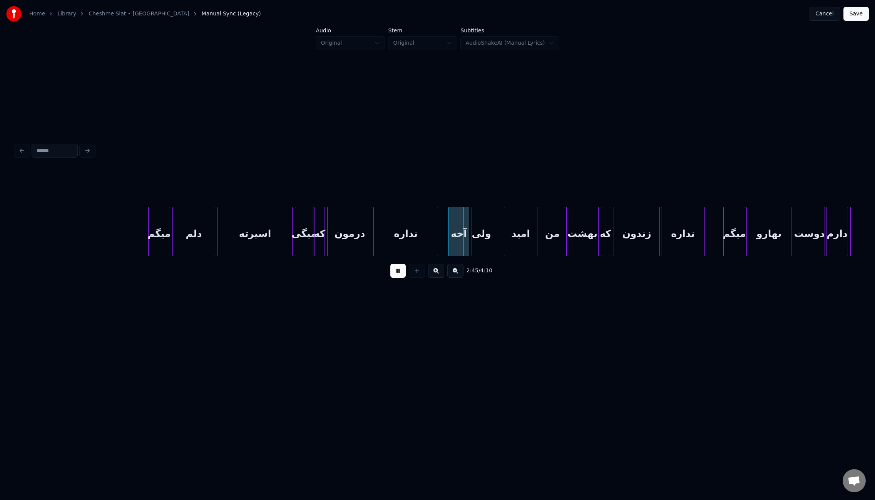
drag, startPoint x: 551, startPoint y: 259, endPoint x: 567, endPoint y: 256, distance: 15.6
click at [567, 256] on div "میگم دلم اسیرته میگی که درمون نداره آخه ولی امید من بهشت که زندون نداره میگم به…" at bounding box center [437, 231] width 844 height 49
click at [494, 232] on div at bounding box center [495, 231] width 2 height 48
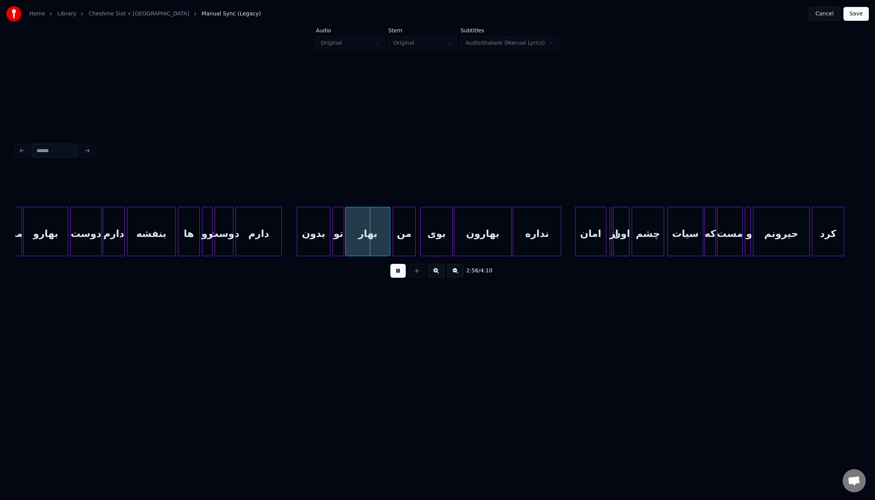
scroll to position [0, 9814]
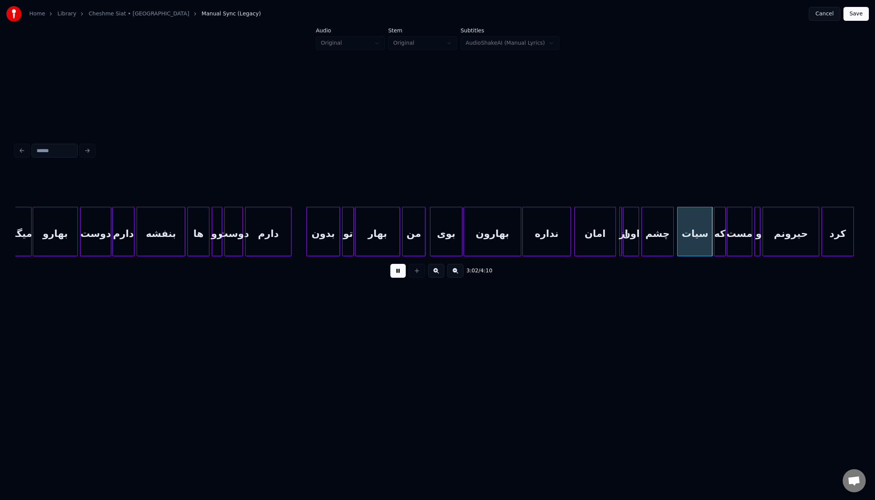
click at [575, 236] on div at bounding box center [576, 231] width 2 height 48
click at [563, 235] on div at bounding box center [564, 231] width 2 height 48
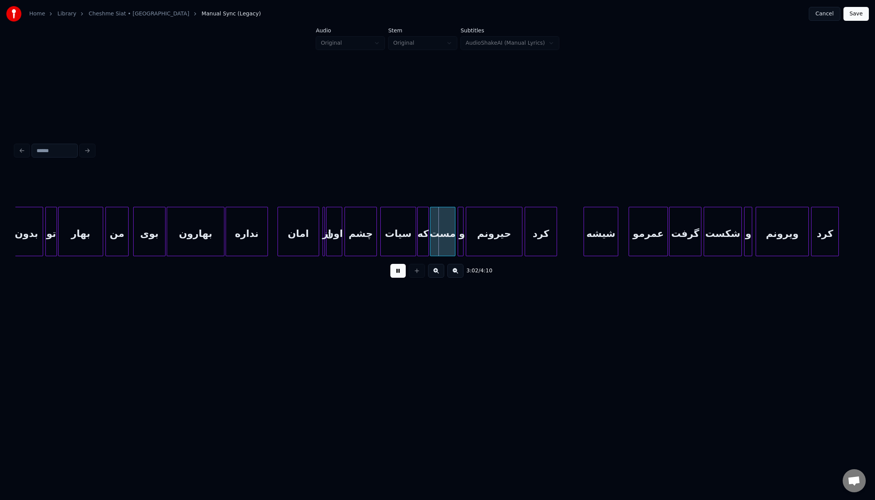
scroll to position [0, 10108]
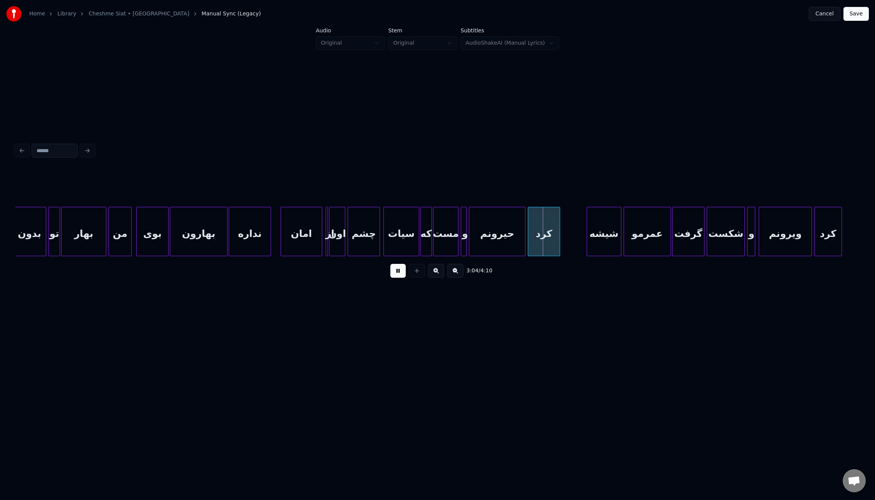
click at [624, 231] on div at bounding box center [625, 231] width 2 height 48
drag, startPoint x: 631, startPoint y: 259, endPoint x: 637, endPoint y: 256, distance: 6.4
click at [642, 258] on div "3:06 / 4:10" at bounding box center [437, 226] width 844 height 117
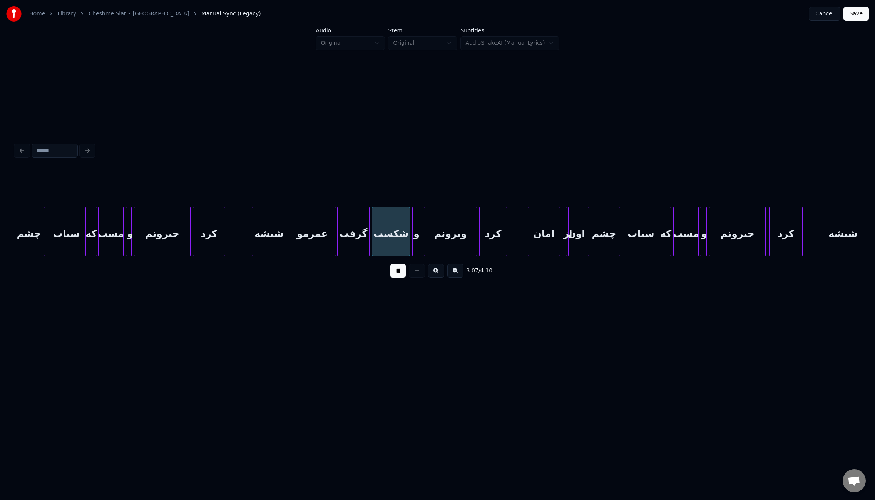
scroll to position [0, 10449]
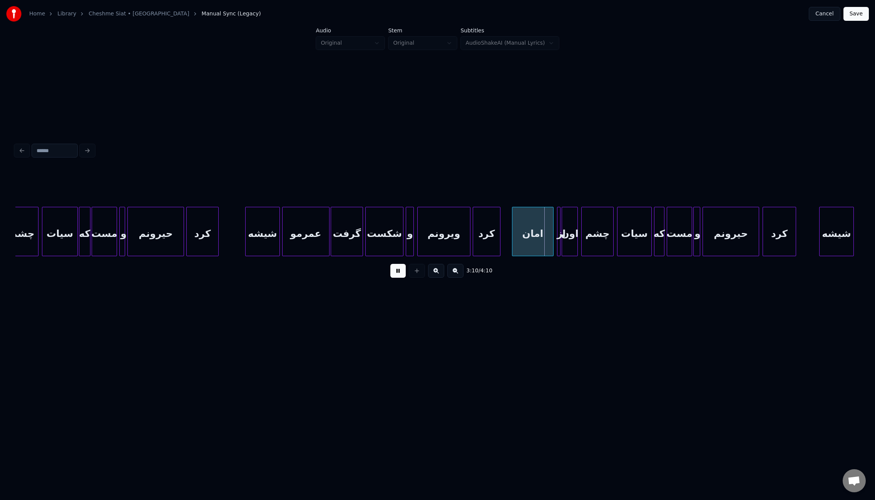
click at [512, 224] on div at bounding box center [513, 231] width 2 height 48
drag, startPoint x: 652, startPoint y: 259, endPoint x: 661, endPoint y: 257, distance: 9.5
click at [666, 258] on div "3:10 / 4:10" at bounding box center [437, 226] width 844 height 117
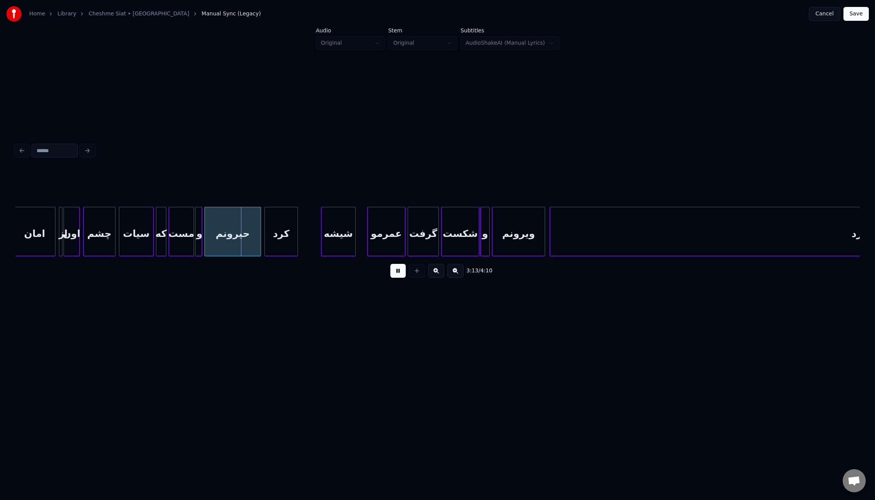
scroll to position [0, 10941]
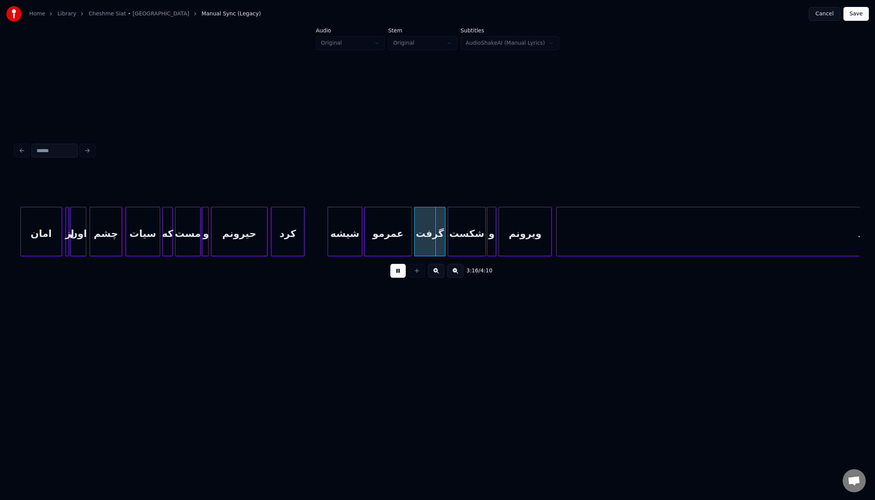
click at [364, 221] on div at bounding box center [365, 231] width 2 height 48
click at [48, 233] on div at bounding box center [49, 231] width 2 height 48
click at [69, 236] on div "از" at bounding box center [70, 231] width 10 height 49
click at [58, 235] on div "از" at bounding box center [60, 233] width 10 height 52
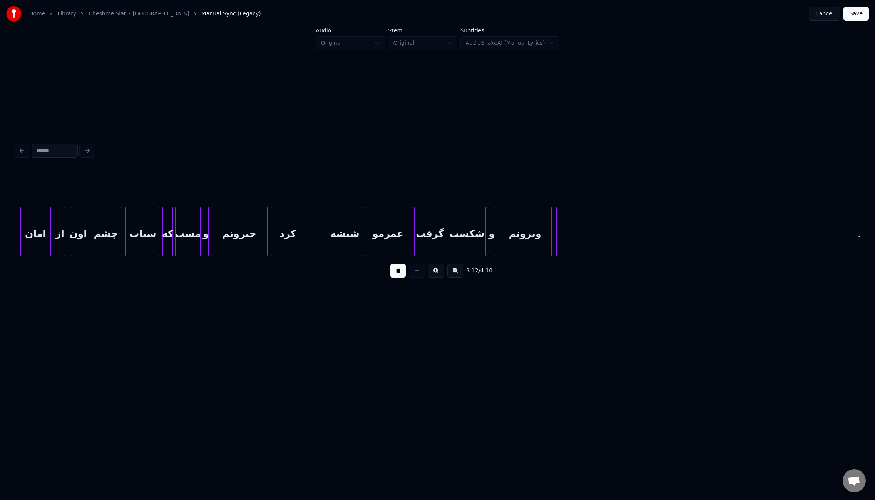
click at [402, 274] on button at bounding box center [397, 271] width 15 height 14
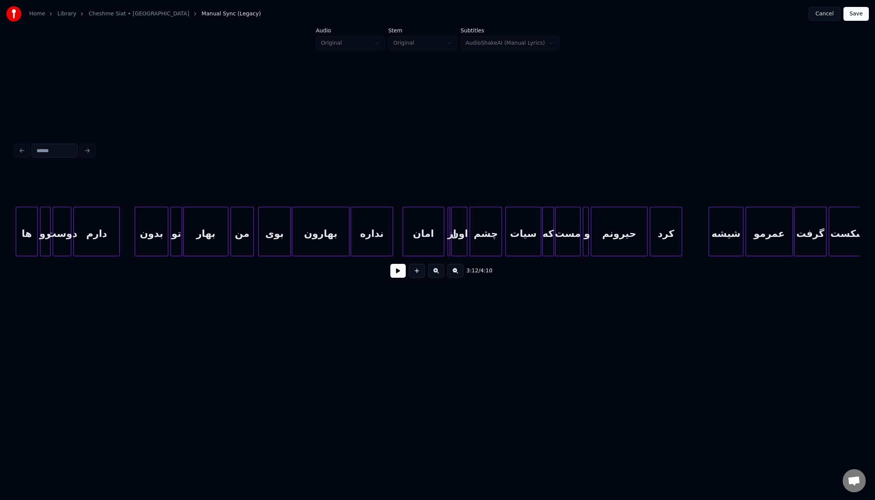
scroll to position [0, 9983]
click at [432, 228] on div at bounding box center [431, 231] width 2 height 48
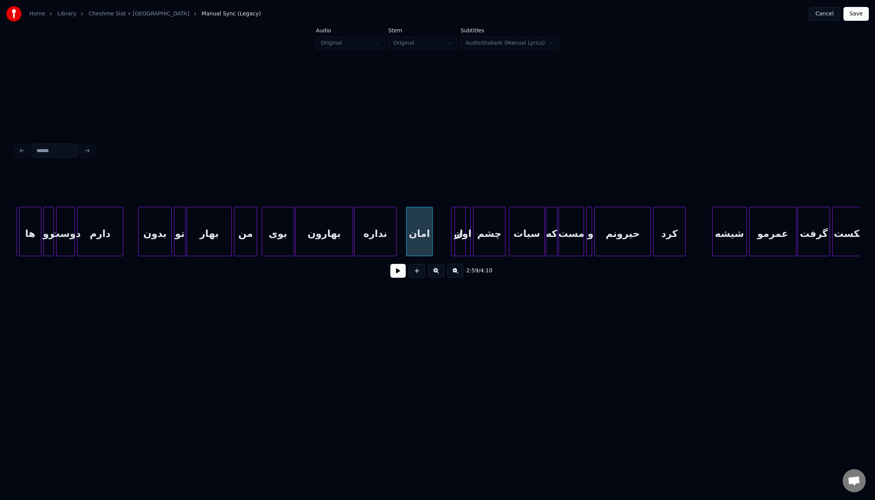
click at [435, 234] on div "از" at bounding box center [441, 233] width 19 height 52
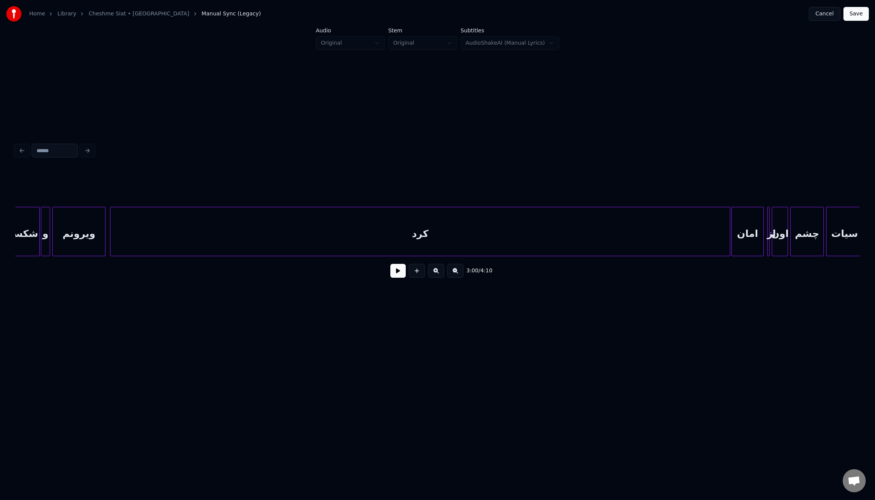
scroll to position [0, 11360]
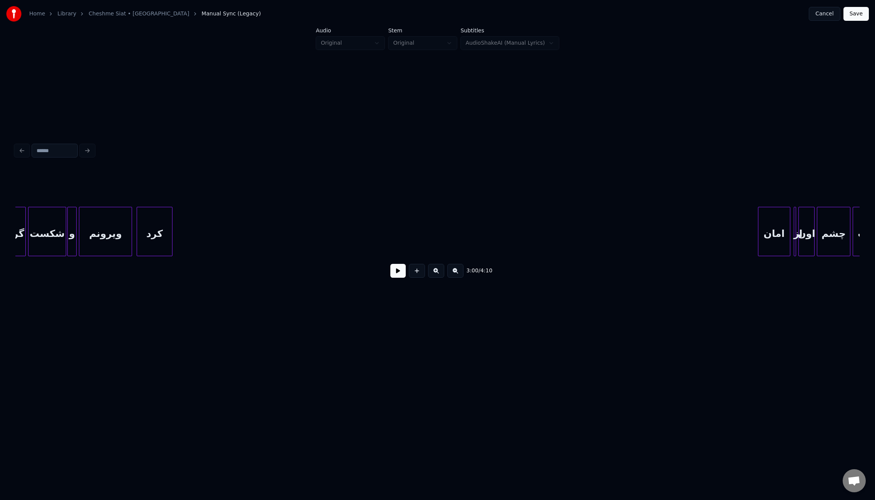
click at [170, 240] on div at bounding box center [171, 231] width 2 height 48
drag, startPoint x: 398, startPoint y: 274, endPoint x: 441, endPoint y: 262, distance: 44.6
click at [398, 274] on button at bounding box center [397, 271] width 15 height 14
click at [747, 230] on div "امان" at bounding box center [763, 231] width 32 height 49
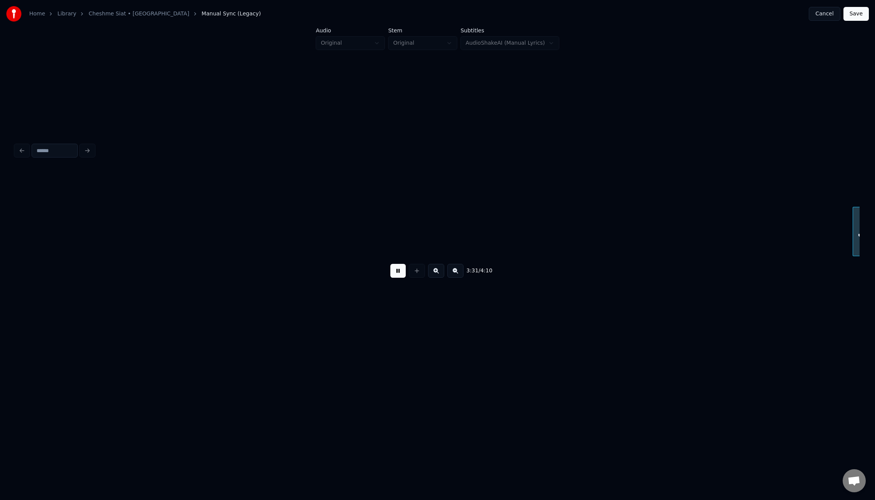
scroll to position [0, 12092]
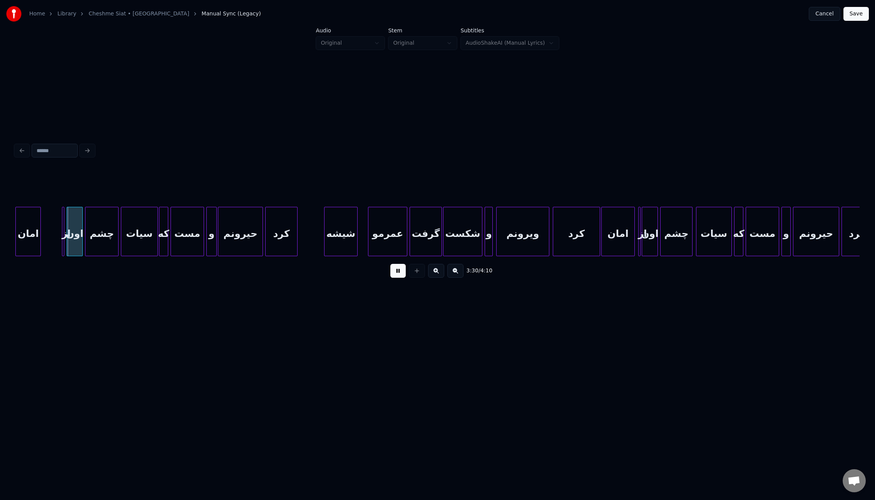
click at [400, 274] on button at bounding box center [397, 271] width 15 height 14
click at [66, 232] on div "از" at bounding box center [69, 231] width 14 height 49
click at [48, 231] on div "از" at bounding box center [51, 233] width 13 height 52
click at [397, 277] on button at bounding box center [397, 271] width 15 height 14
click at [623, 242] on div at bounding box center [623, 231] width 2 height 48
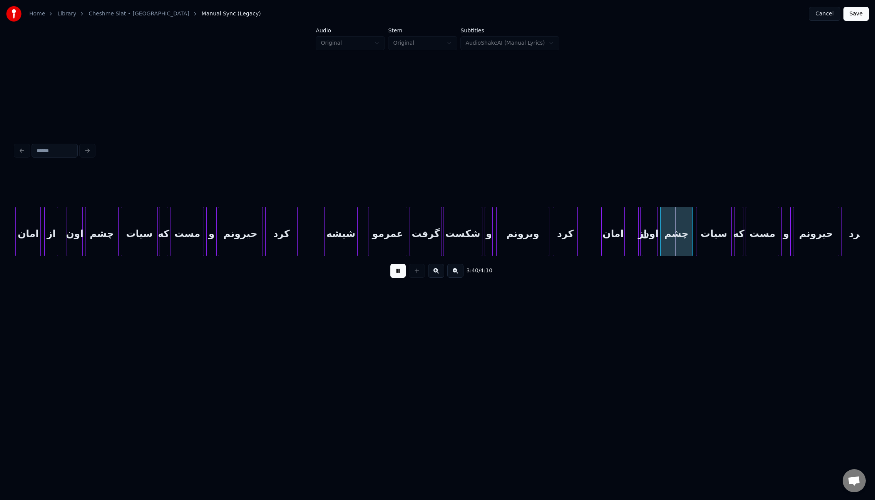
click at [575, 243] on div at bounding box center [576, 231] width 2 height 48
click at [587, 247] on div at bounding box center [588, 231] width 2 height 48
click at [651, 242] on div at bounding box center [650, 231] width 2 height 48
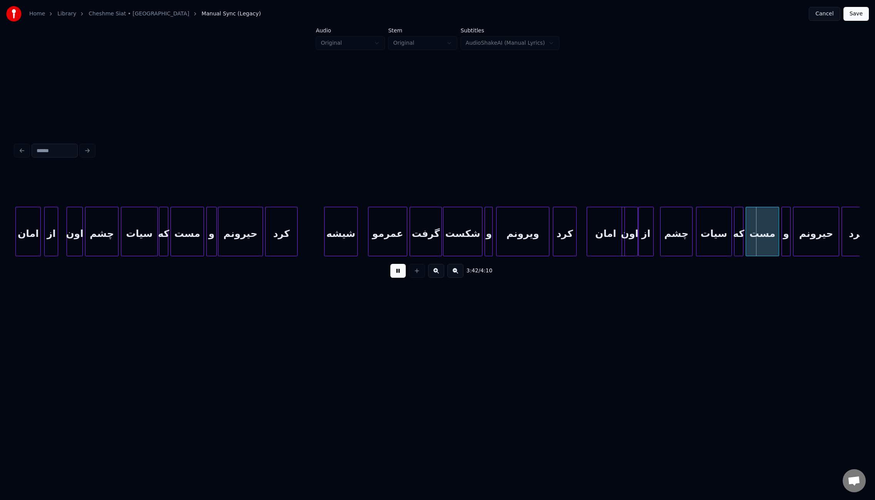
click at [625, 244] on div "اون" at bounding box center [629, 233] width 15 height 52
click at [611, 243] on div "امان" at bounding box center [606, 233] width 38 height 52
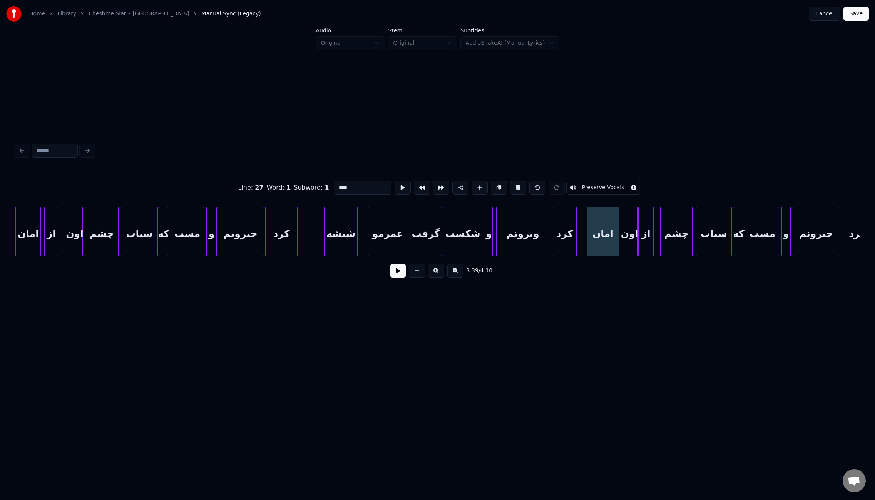
click at [618, 245] on div at bounding box center [618, 231] width 2 height 48
click at [393, 276] on button at bounding box center [397, 271] width 15 height 14
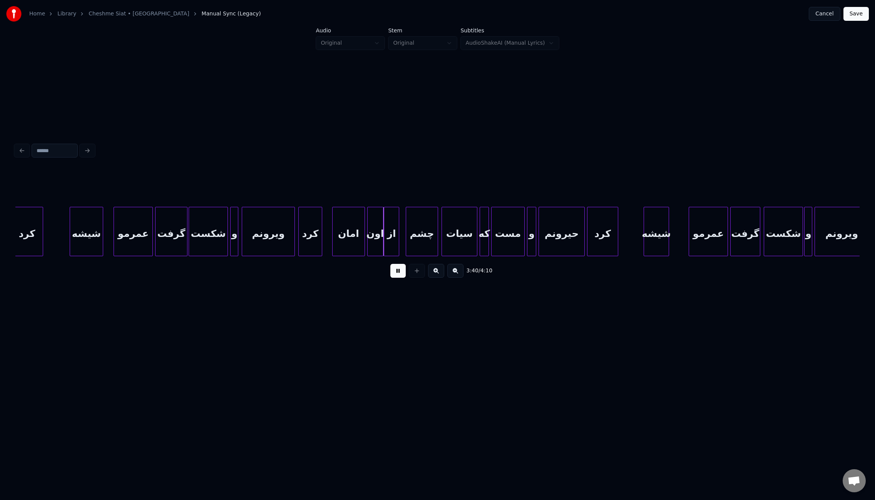
scroll to position [0, 12360]
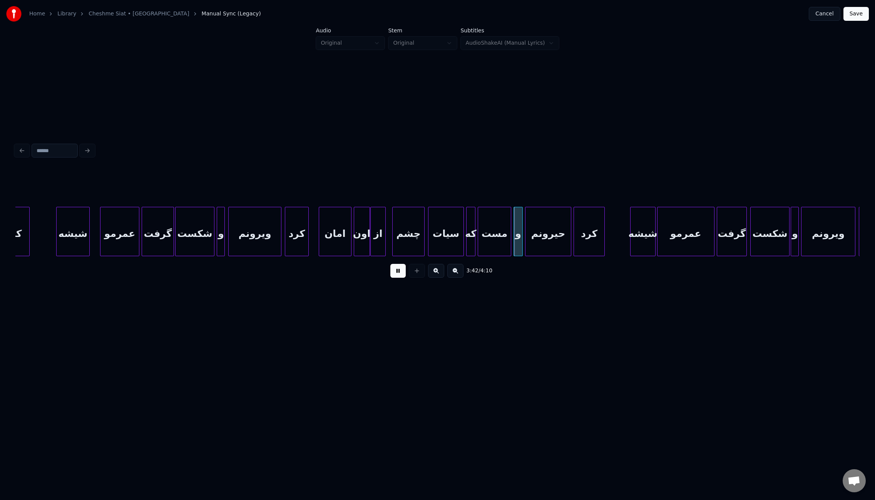
click at [657, 233] on div at bounding box center [658, 231] width 2 height 48
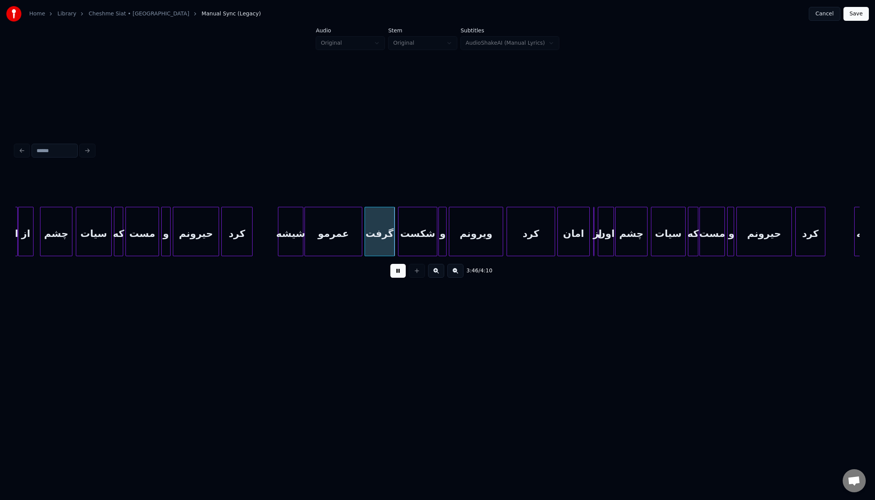
scroll to position [0, 12709]
click at [535, 238] on div at bounding box center [535, 231] width 2 height 48
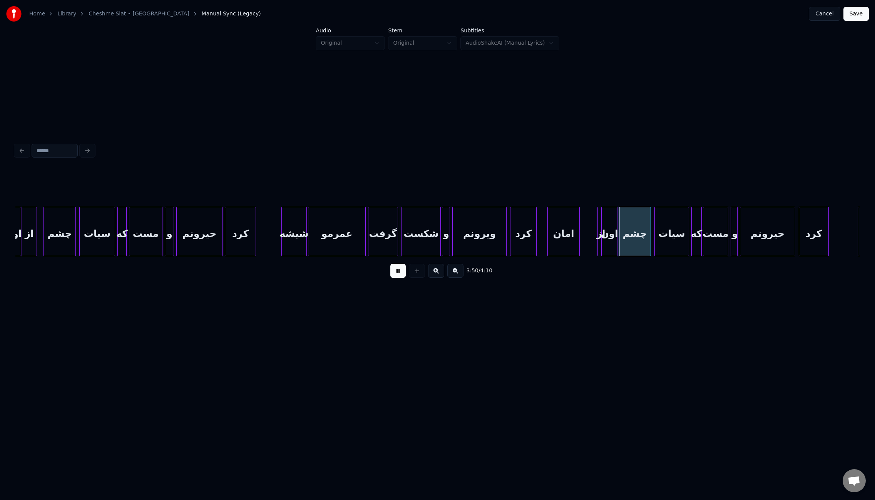
click at [560, 242] on div "امان" at bounding box center [564, 233] width 32 height 52
click at [583, 247] on div at bounding box center [583, 231] width 2 height 48
drag, startPoint x: 775, startPoint y: 259, endPoint x: 786, endPoint y: 259, distance: 10.4
click at [786, 259] on div "3:51 / 4:10" at bounding box center [437, 226] width 844 height 117
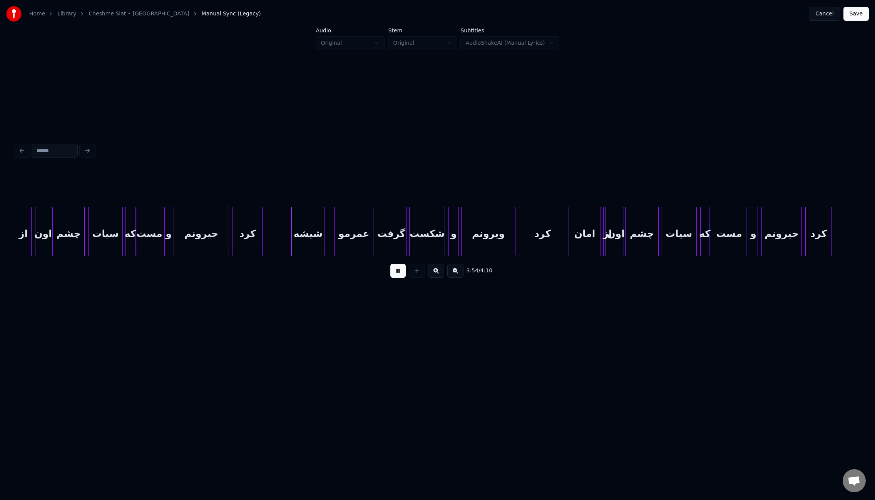
scroll to position [0, 13281]
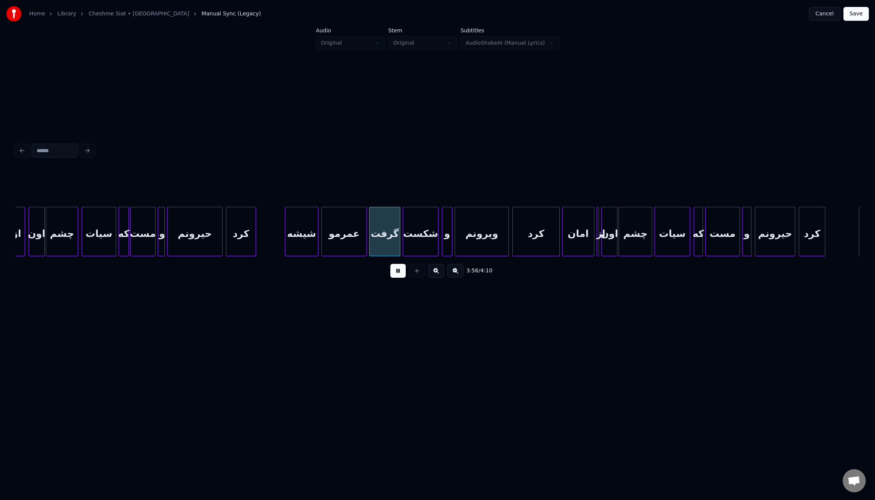
click at [322, 234] on div at bounding box center [323, 231] width 2 height 48
click at [544, 244] on div "کرد" at bounding box center [536, 233] width 47 height 52
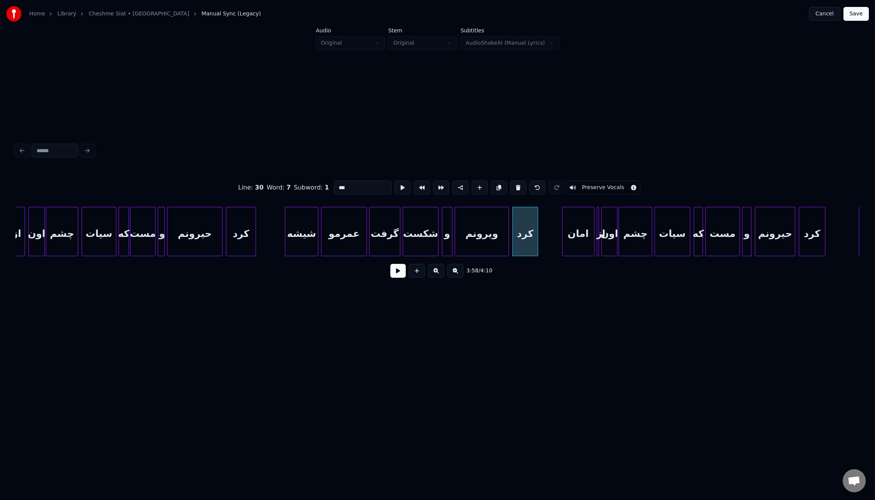
click at [537, 244] on div "کرد" at bounding box center [525, 231] width 26 height 49
click at [573, 243] on div "امان" at bounding box center [578, 233] width 32 height 52
click at [512, 185] on button at bounding box center [518, 188] width 16 height 14
click at [600, 234] on div "از" at bounding box center [601, 233] width 8 height 52
click at [510, 185] on button at bounding box center [518, 188] width 16 height 14
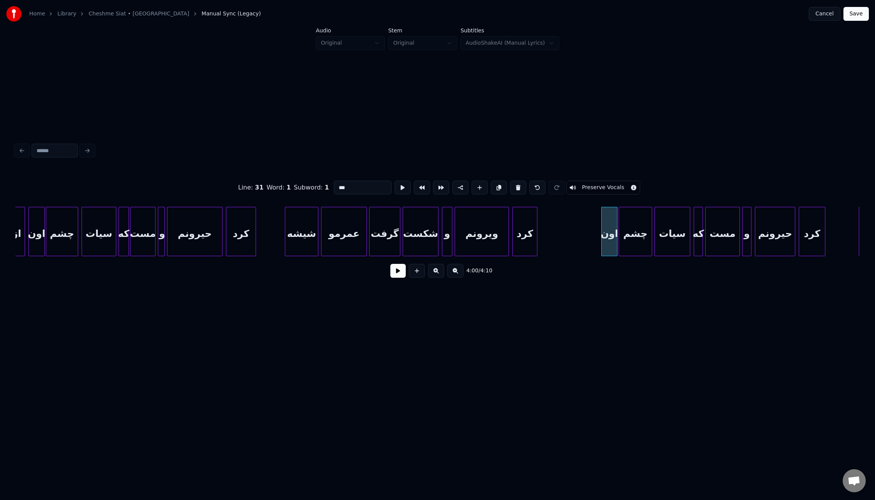
click at [511, 184] on button at bounding box center [518, 188] width 16 height 14
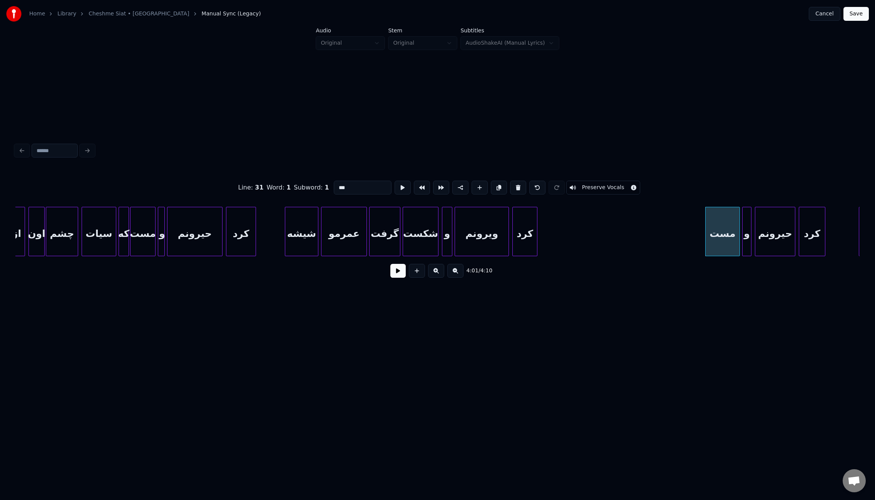
click at [511, 184] on button at bounding box center [518, 188] width 16 height 14
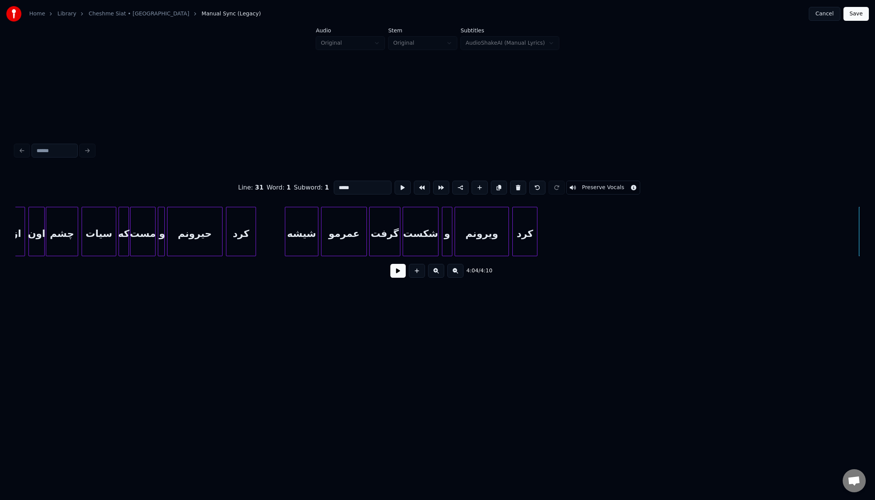
scroll to position [0, 13635]
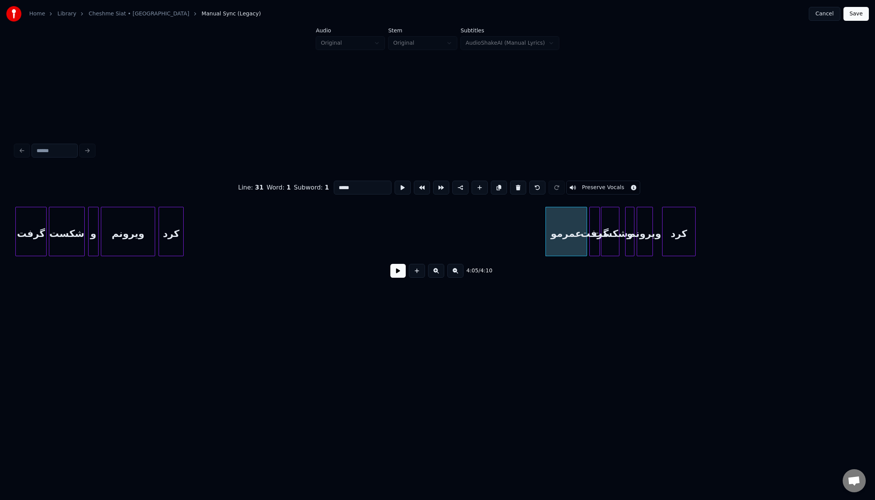
click at [511, 184] on button at bounding box center [518, 188] width 16 height 14
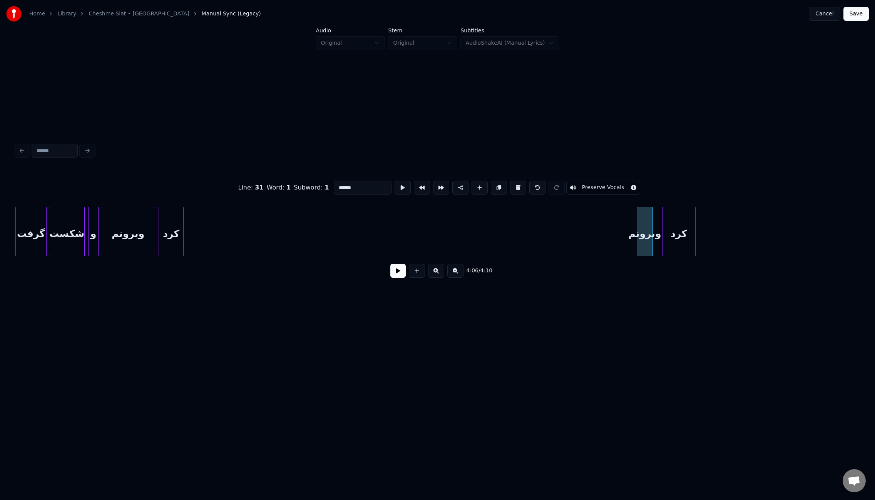
type input "***"
click at [511, 184] on button at bounding box center [518, 188] width 16 height 14
click at [856, 14] on button "Save" at bounding box center [855, 14] width 25 height 14
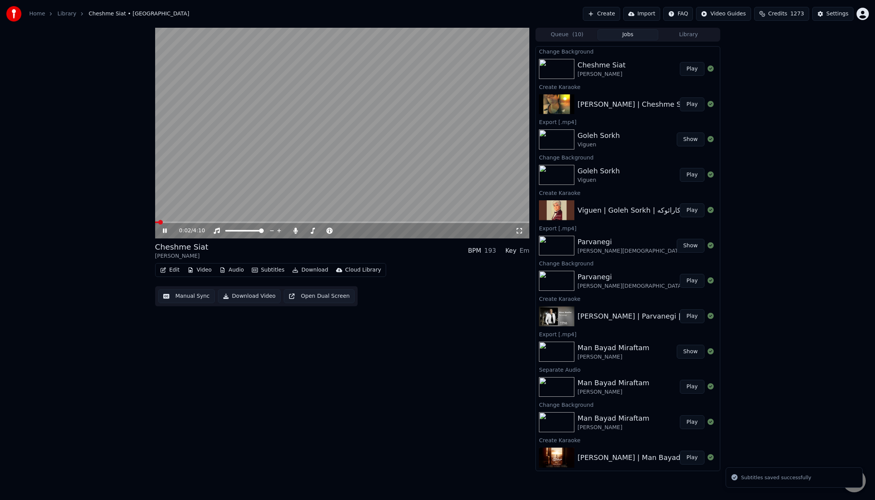
click at [216, 222] on span at bounding box center [342, 222] width 374 height 2
click at [315, 221] on span at bounding box center [342, 222] width 374 height 2
click at [300, 222] on span at bounding box center [227, 222] width 145 height 2
click at [364, 221] on span at bounding box center [342, 222] width 374 height 2
click at [384, 222] on span at bounding box center [342, 222] width 374 height 2
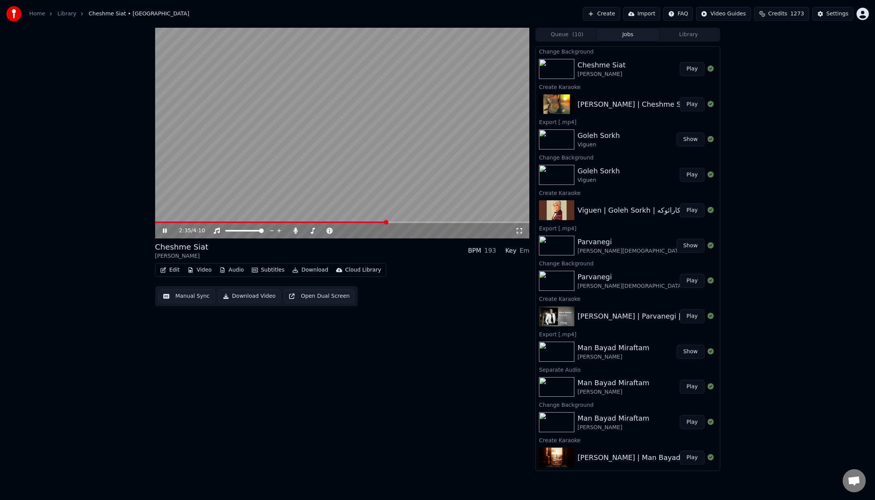
click at [391, 221] on span at bounding box center [342, 222] width 374 height 2
click at [296, 232] on icon at bounding box center [296, 230] width 4 height 6
click at [469, 221] on span at bounding box center [342, 222] width 374 height 2
click at [505, 222] on span at bounding box center [342, 222] width 374 height 2
click at [316, 269] on button "Download" at bounding box center [310, 269] width 42 height 11
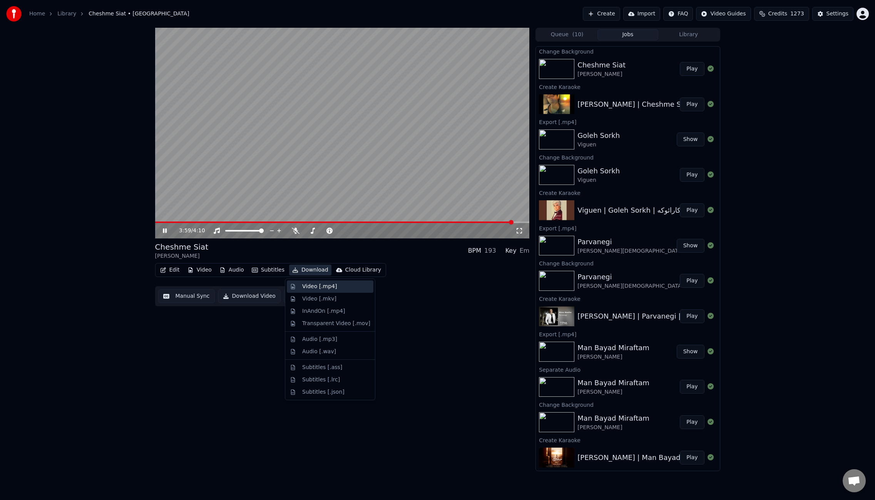
click at [321, 283] on div "Video [.mp4]" at bounding box center [319, 286] width 35 height 8
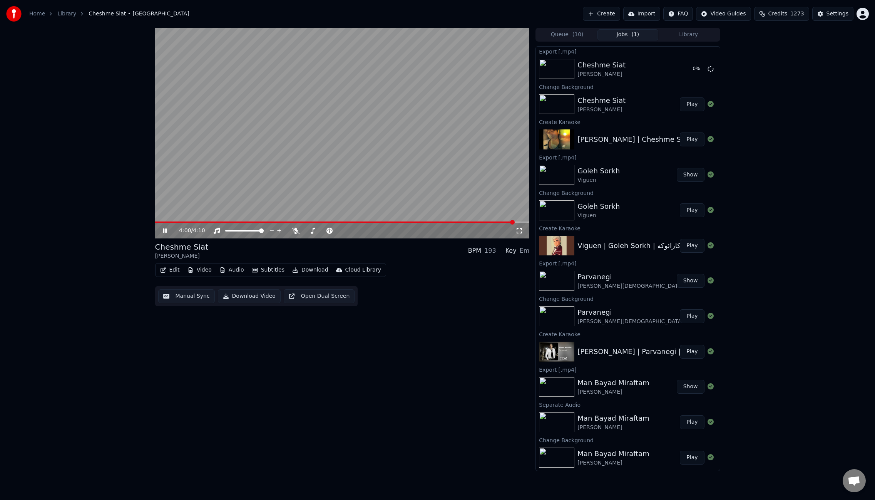
click at [349, 159] on video at bounding box center [342, 133] width 374 height 211
click at [169, 273] on button "Edit" at bounding box center [170, 269] width 26 height 11
click at [186, 297] on div "Edit Metadata" at bounding box center [192, 299] width 38 height 8
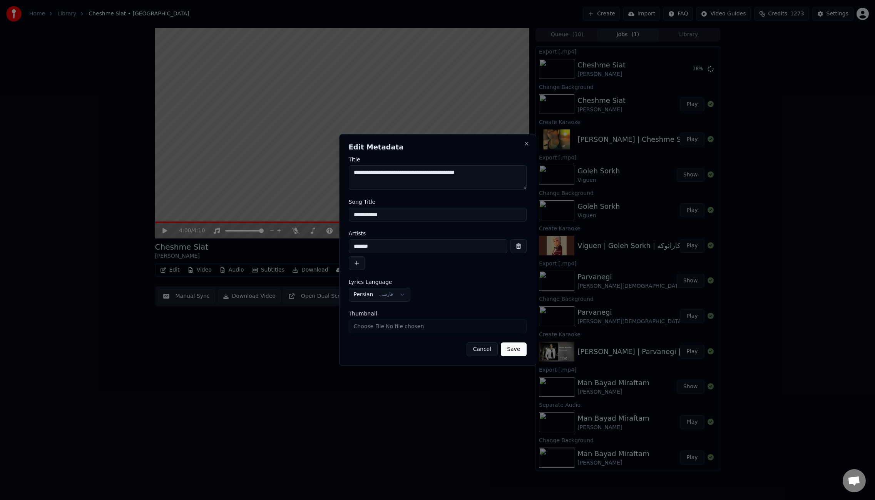
click at [452, 177] on textarea "**********" at bounding box center [438, 177] width 178 height 25
click at [483, 350] on button "Cancel" at bounding box center [481, 349] width 31 height 14
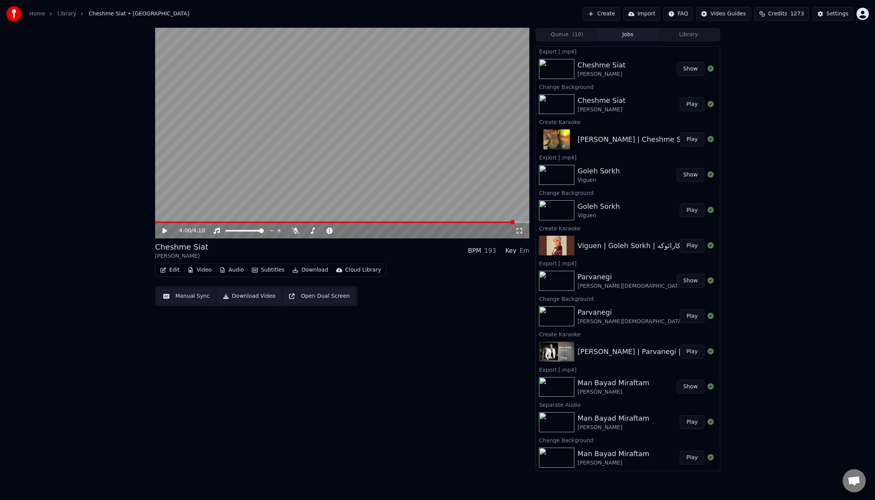
click at [174, 265] on button "Edit" at bounding box center [170, 269] width 26 height 11
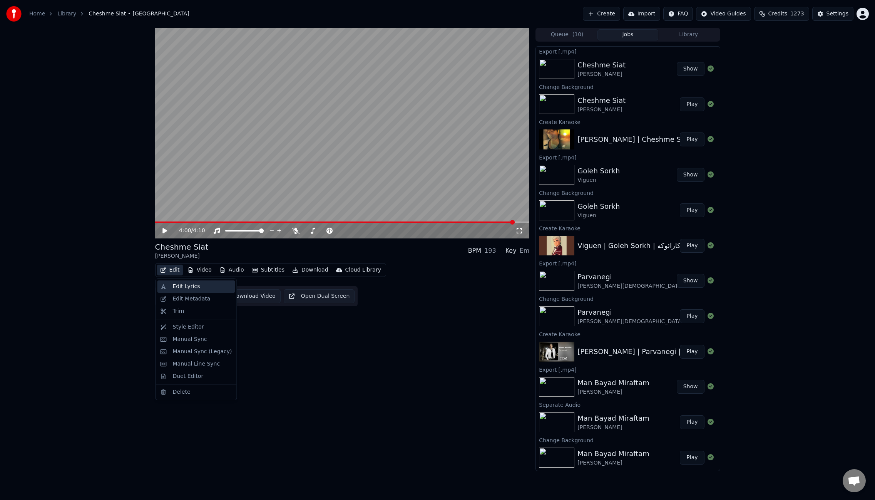
click at [190, 286] on div "Edit Lyrics" at bounding box center [186, 286] width 27 height 8
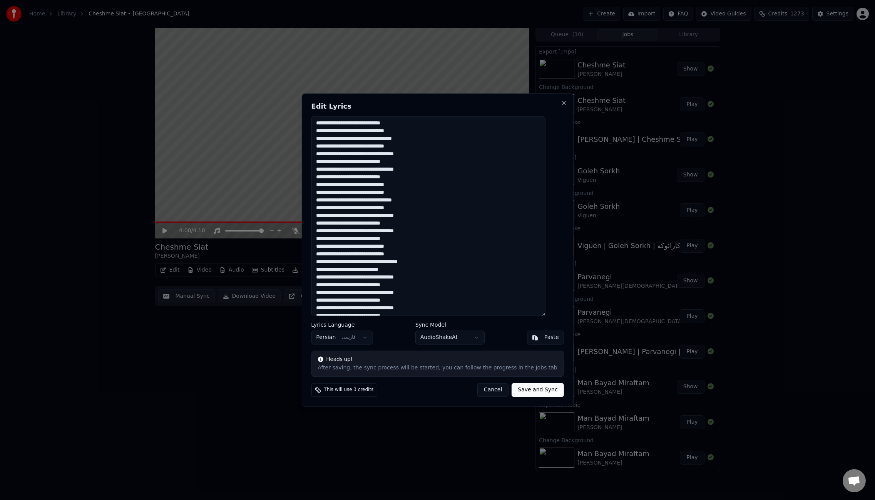
click at [511, 202] on textarea at bounding box center [428, 216] width 234 height 200
click at [484, 392] on button "Cancel" at bounding box center [492, 390] width 31 height 14
